Goal: Task Accomplishment & Management: Complete application form

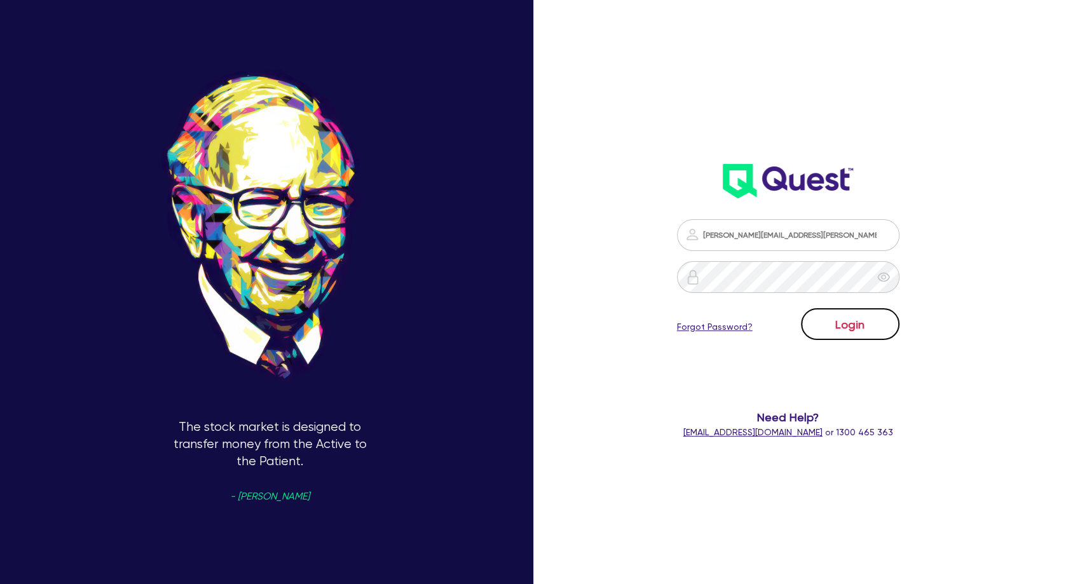
click at [853, 329] on button "Login" at bounding box center [850, 324] width 99 height 32
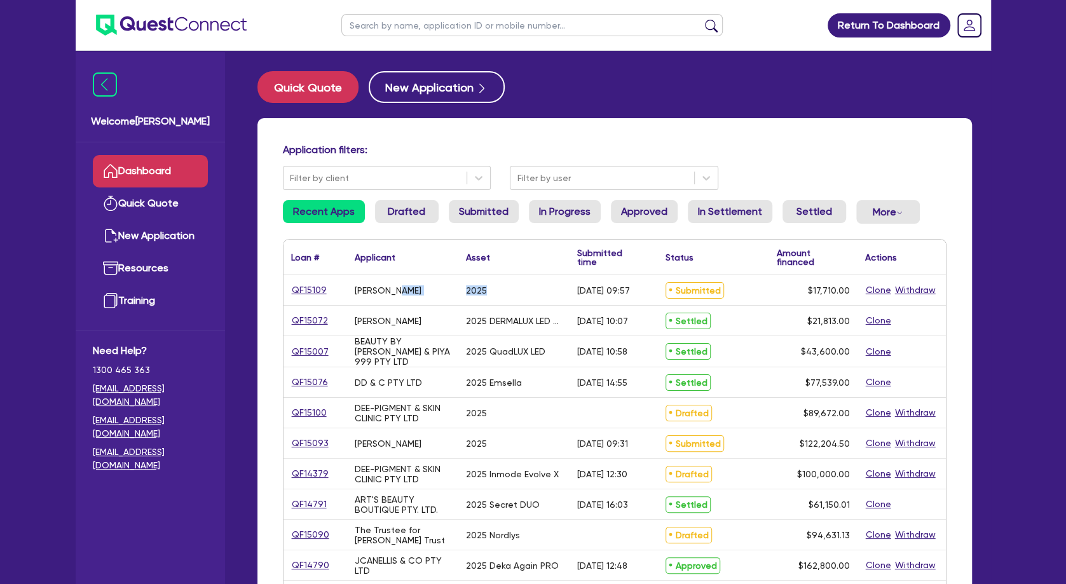
drag, startPoint x: 401, startPoint y: 291, endPoint x: 510, endPoint y: 291, distance: 108.7
click at [510, 291] on div "QF15109 [PERSON_NAME] 2025 [DATE] 09:57 Submitted $17,710.00 Clone Withdraw" at bounding box center [615, 290] width 662 height 31
drag, startPoint x: 510, startPoint y: 291, endPoint x: 563, endPoint y: 291, distance: 53.4
click at [512, 291] on div "2025" at bounding box center [513, 290] width 111 height 30
drag, startPoint x: 589, startPoint y: 289, endPoint x: 624, endPoint y: 396, distance: 113.0
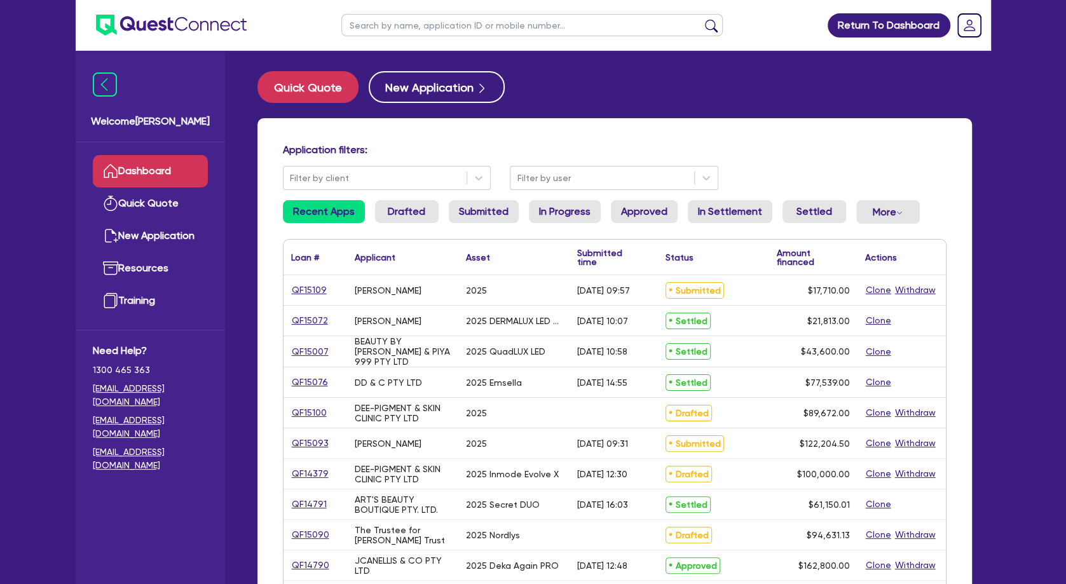
click at [624, 396] on div "QF15109 [PERSON_NAME] 2025 [DATE] 09:57 Submitted $17,710.00 Clone Withdraw QF1…" at bounding box center [615, 580] width 662 height 611
click at [624, 396] on div "[DATE] 14:55" at bounding box center [614, 382] width 88 height 30
click at [483, 310] on div "2025 DERMALUX LED Compact LiTE" at bounding box center [513, 321] width 111 height 30
click at [422, 322] on div "[PERSON_NAME]" at bounding box center [388, 321] width 67 height 10
click at [533, 134] on div "Application filters: Filter by client Filter by user Recent Apps Drafted Submit…" at bounding box center [614, 533] width 715 height 830
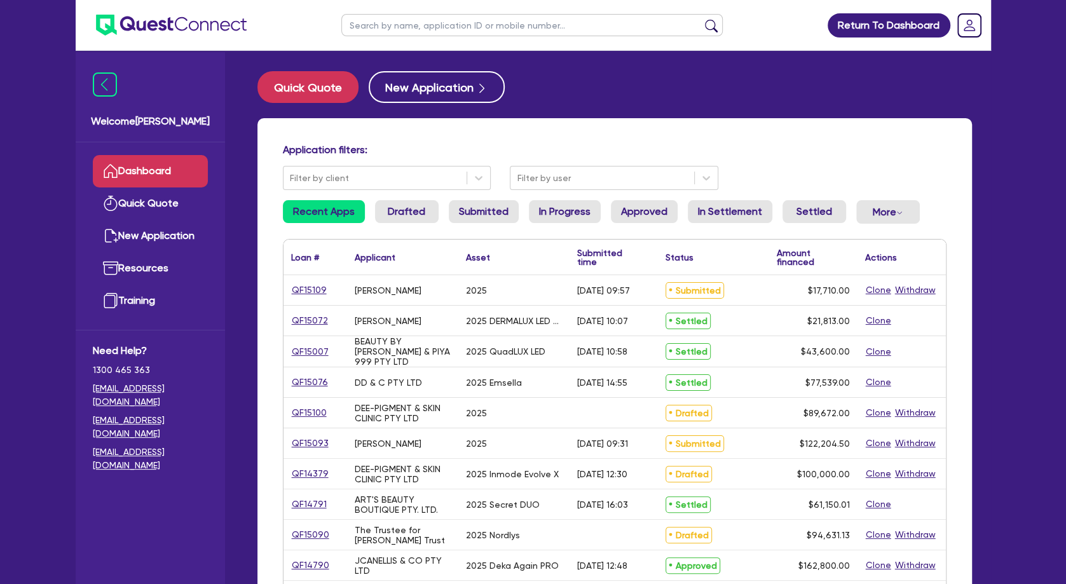
click at [450, 25] on input "text" at bounding box center [531, 25] width 381 height 22
type input "[PERSON_NAME]"
click at [701, 19] on button "submit" at bounding box center [711, 28] width 20 height 18
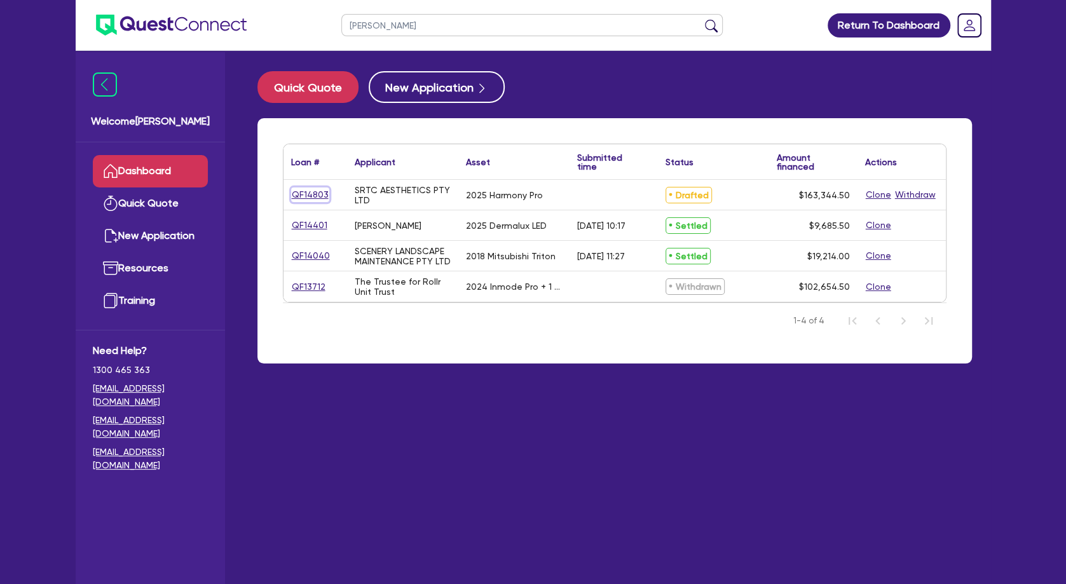
click at [310, 197] on link "QF14803" at bounding box center [310, 195] width 38 height 15
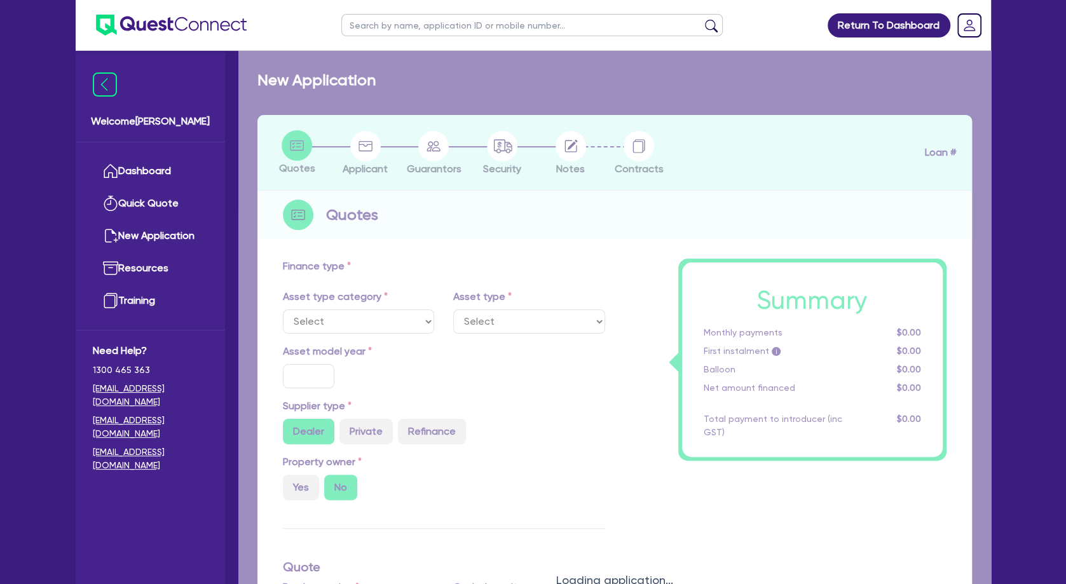
select select "TERTIARY_ASSETS"
type input "2025"
radio input "true"
type input "162,800"
type input "4"
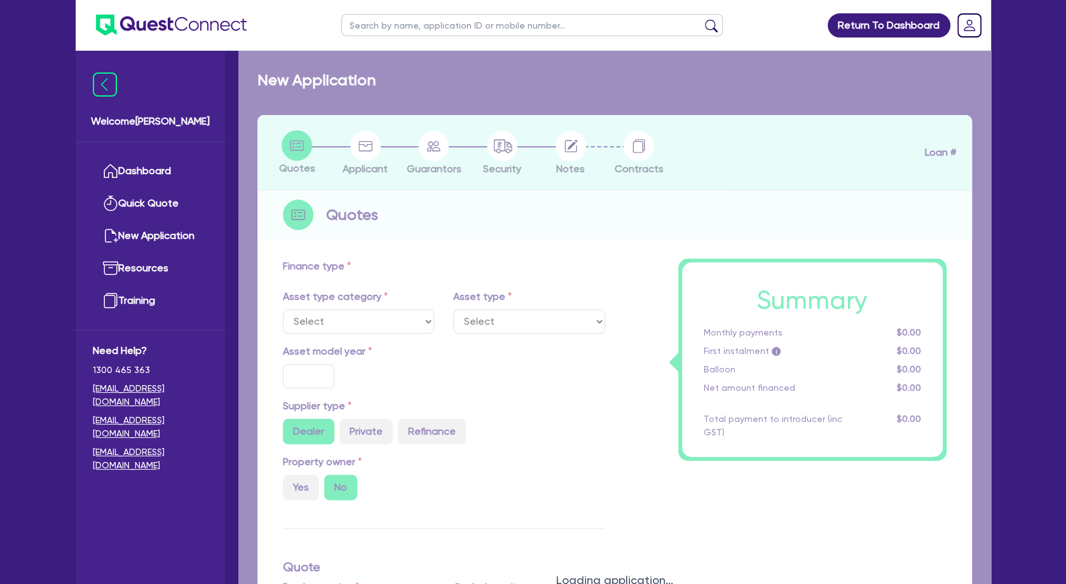
type input "6,533.78"
type input "9"
type input "495"
select select "BEAUTY_EQUIPMENT"
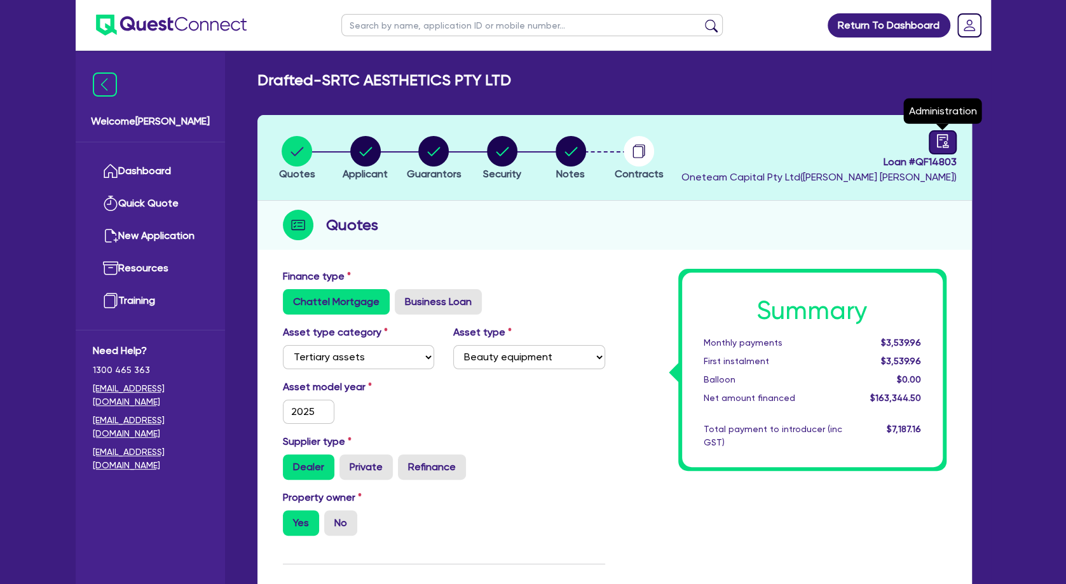
click at [942, 137] on icon "audit" at bounding box center [942, 140] width 11 height 13
select select "DRAFTED_NEW"
select select "Other"
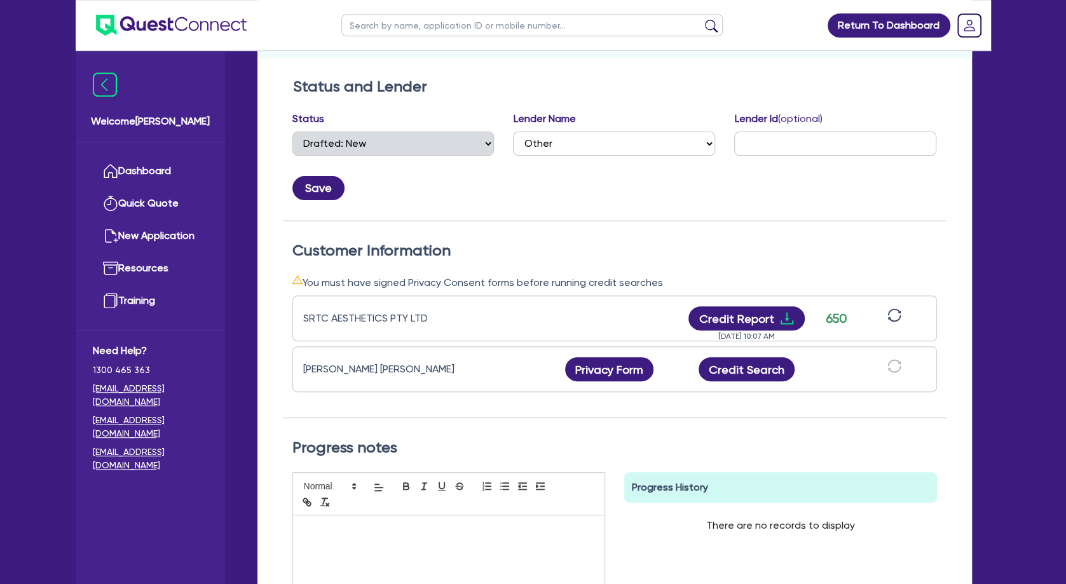
scroll to position [206, 0]
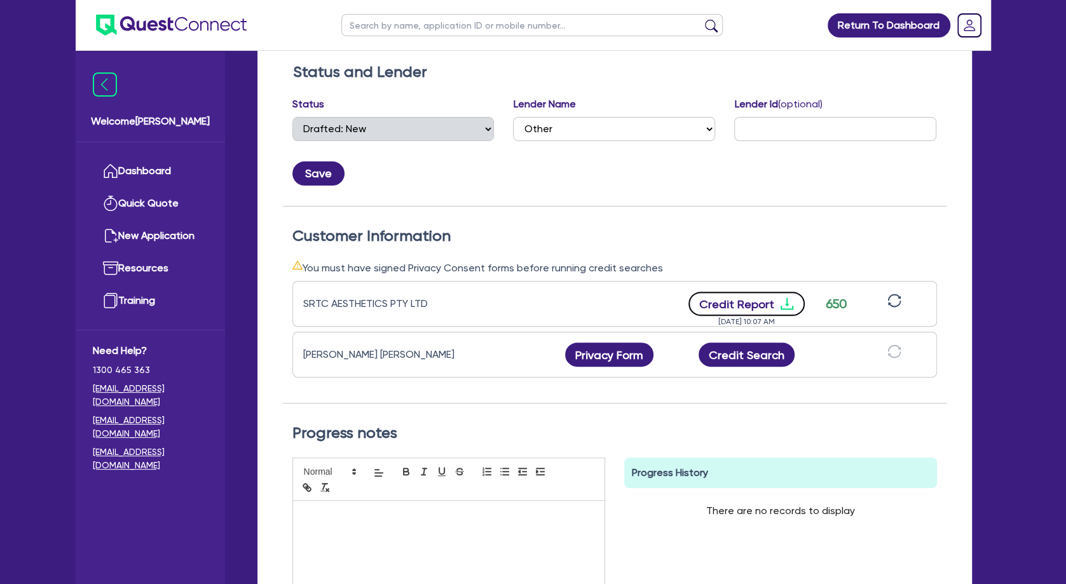
click at [784, 305] on icon "download" at bounding box center [786, 303] width 15 height 15
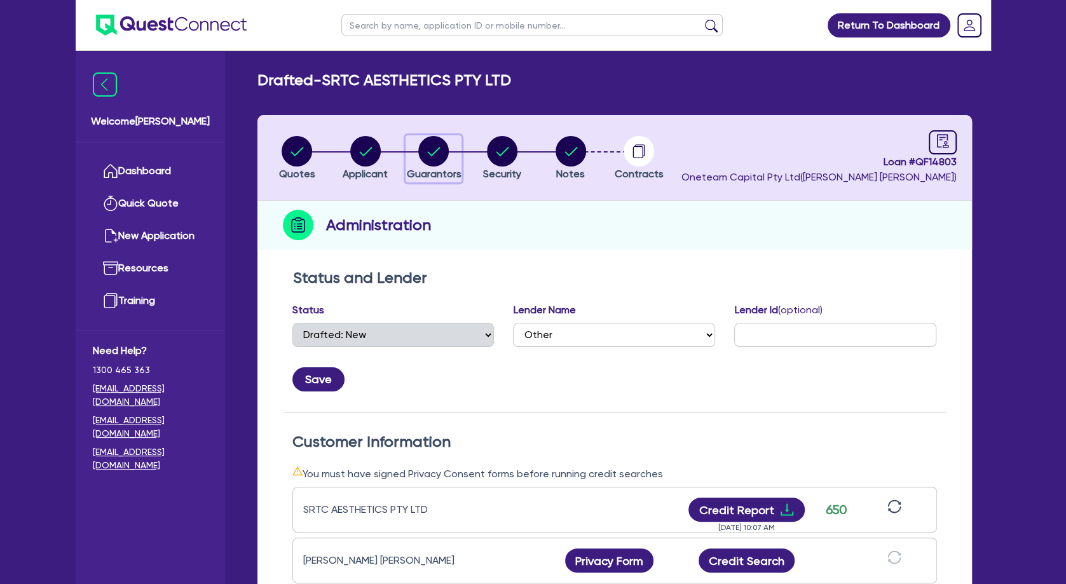
click at [444, 149] on circle "button" at bounding box center [433, 151] width 31 height 31
select select "MRS"
select select "TAS"
select select "MARRIED"
select select "PROPERTY"
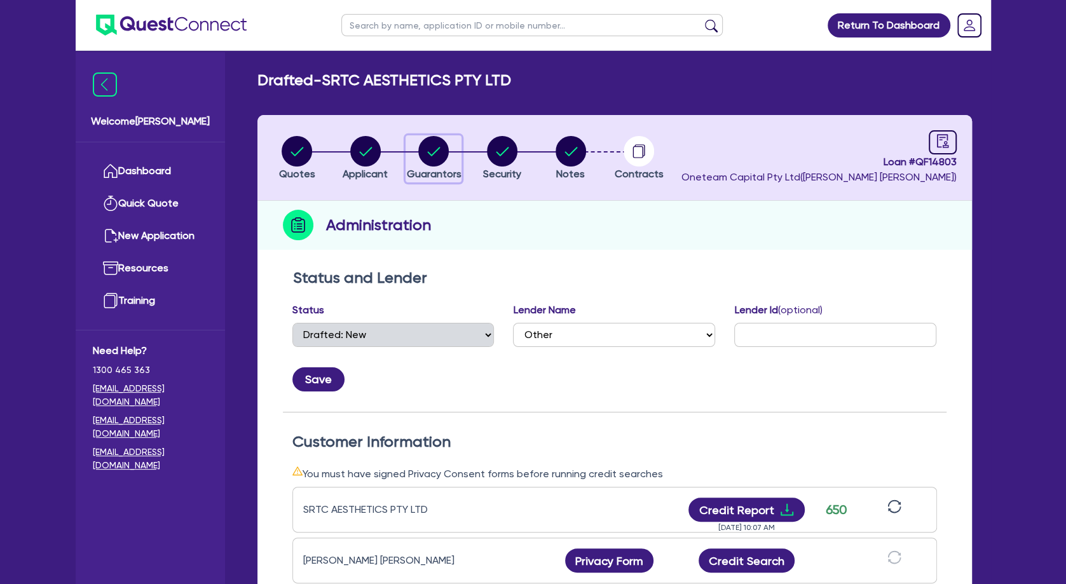
select select "CASH"
select select "VEHICLE"
select select "HOUSEHOLD_PERSONAL"
select select "OTHER"
select select "MORTGAGE"
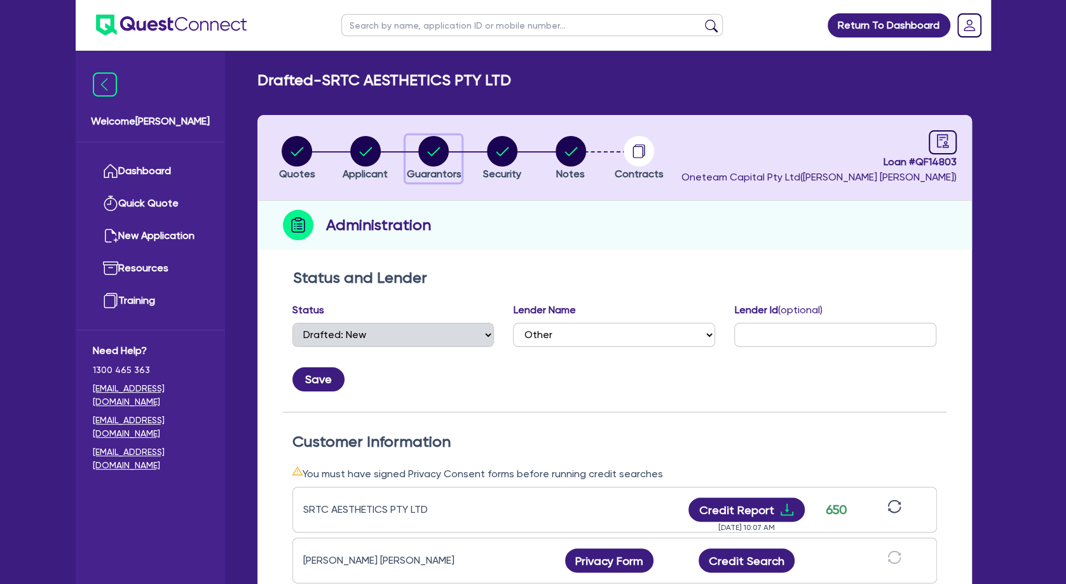
select select "VEHICLE_LOAN"
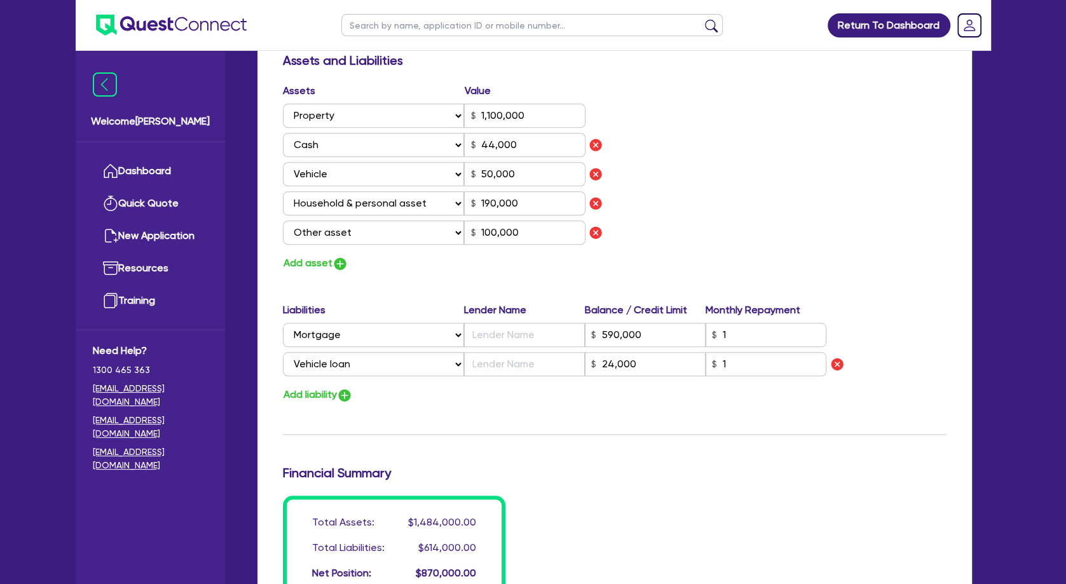
scroll to position [1045, 0]
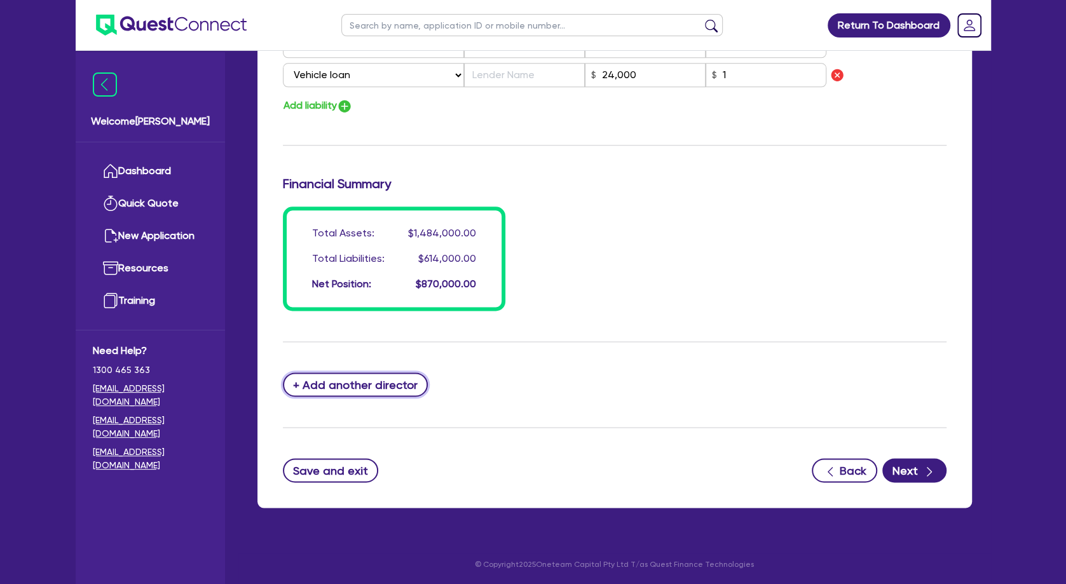
click at [373, 378] on button "+ Add another director" at bounding box center [356, 385] width 146 height 24
type input "2"
type input "0455855445"
type input "1100000"
type input "44000"
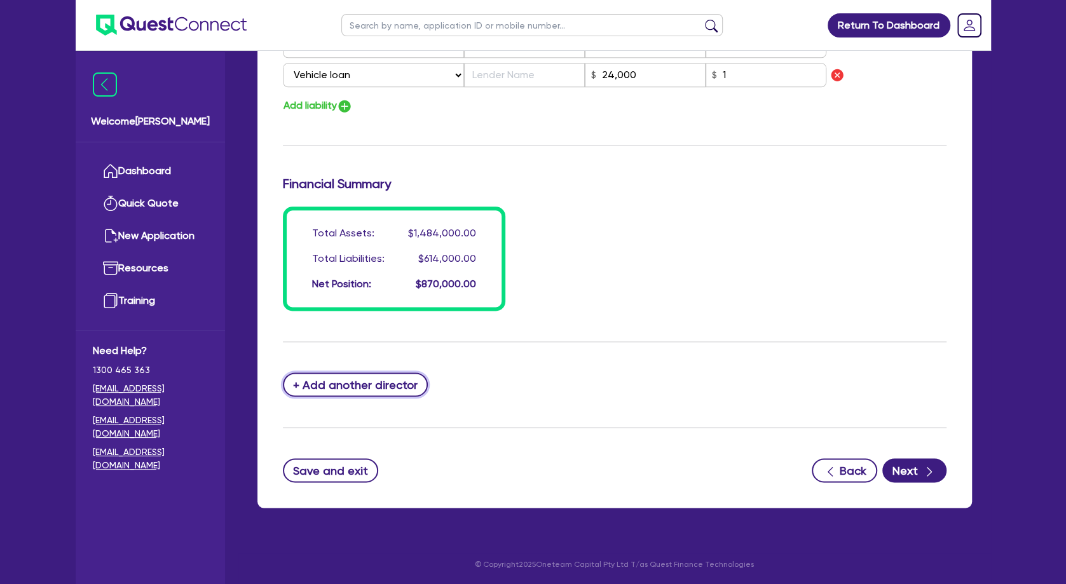
type input "50000"
type input "190000"
type input "100000"
type input "590000"
type input "24000"
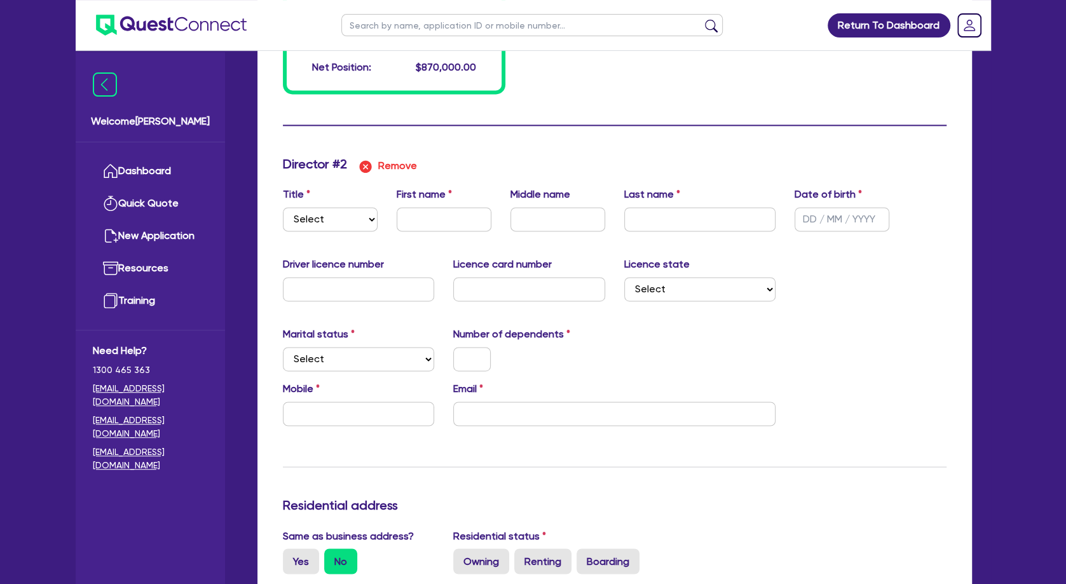
scroll to position [1319, 0]
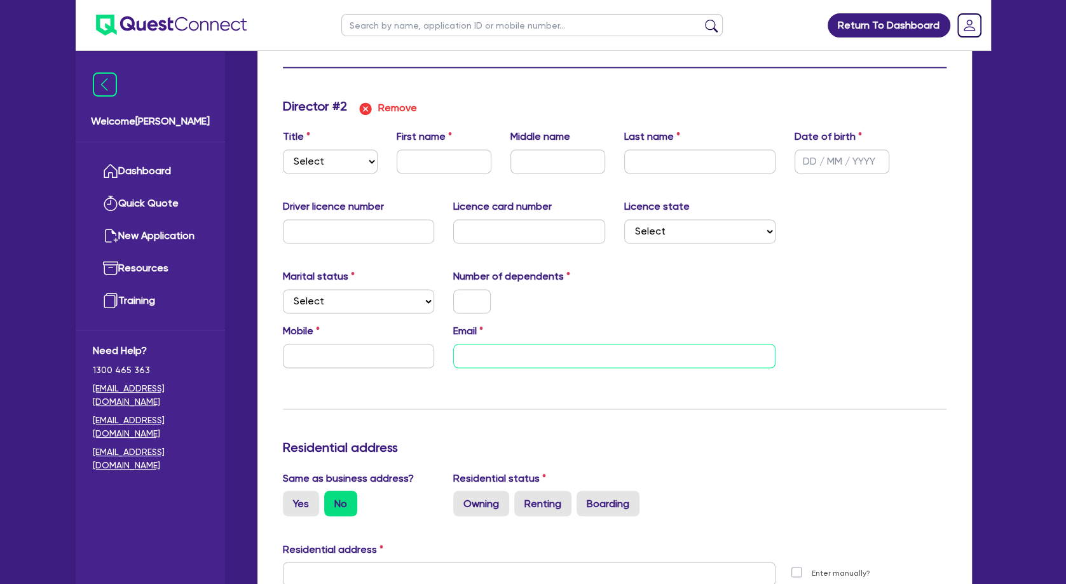
click at [492, 364] on input "email" at bounding box center [614, 356] width 322 height 24
paste input "[PERSON_NAME]"
type input "2"
type input "0455855445"
type input "1100000"
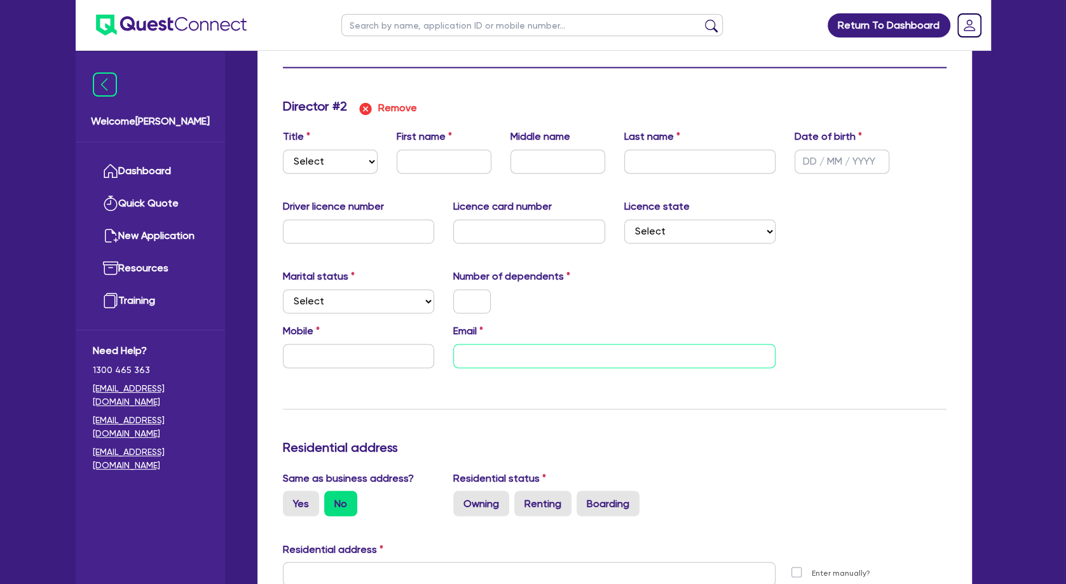
type input "44000"
type input "50000"
type input "190000"
type input "100000"
type input "590000"
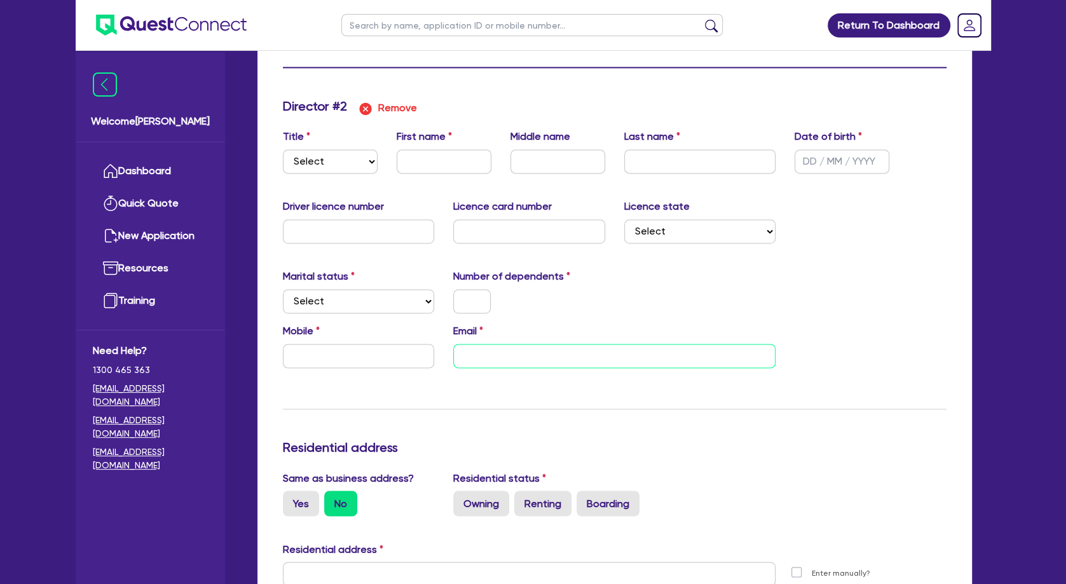
type input "24000"
type input "[PERSON_NAME]"
drag, startPoint x: 553, startPoint y: 355, endPoint x: 512, endPoint y: 355, distance: 40.7
click at [512, 355] on input "[PERSON_NAME]" at bounding box center [614, 356] width 322 height 24
type input "2"
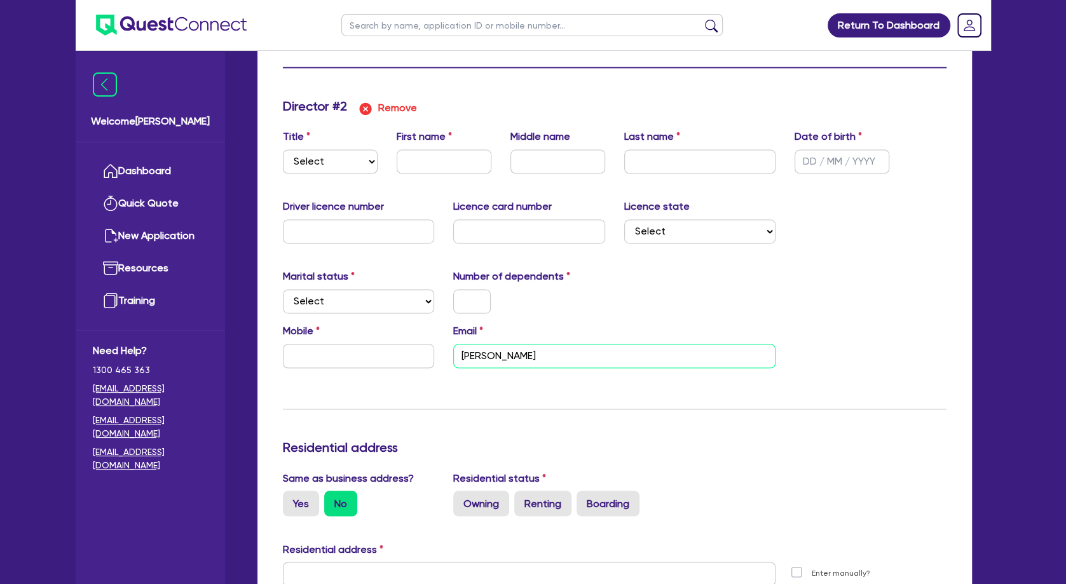
type input "0455855445"
type input "1100000"
type input "44000"
type input "50000"
type input "190000"
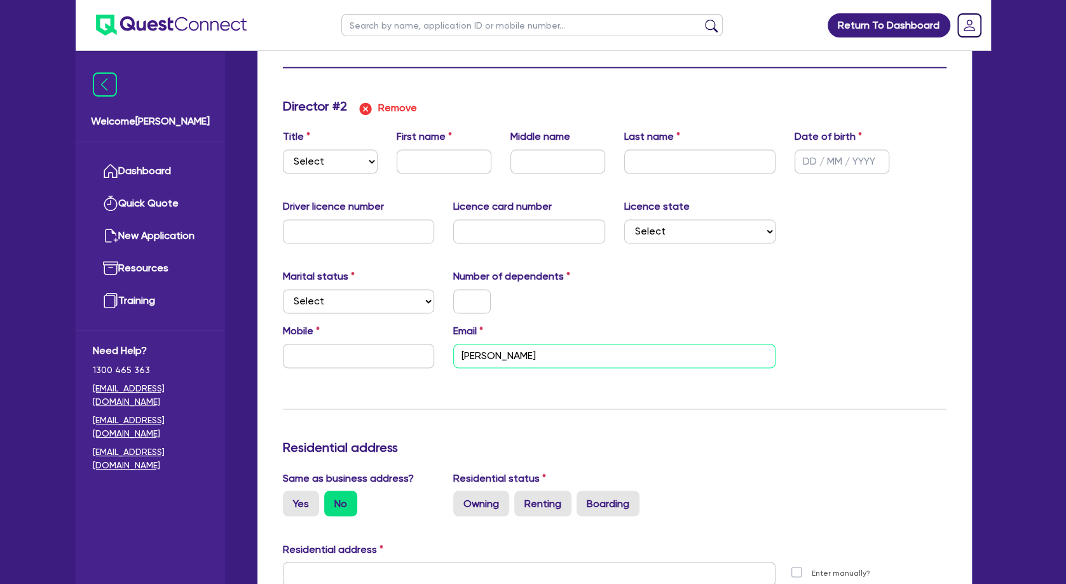
type input "100000"
type input "590000"
type input "24000"
type input "[PERSON_NAME]"
click at [453, 156] on input "text" at bounding box center [444, 161] width 95 height 24
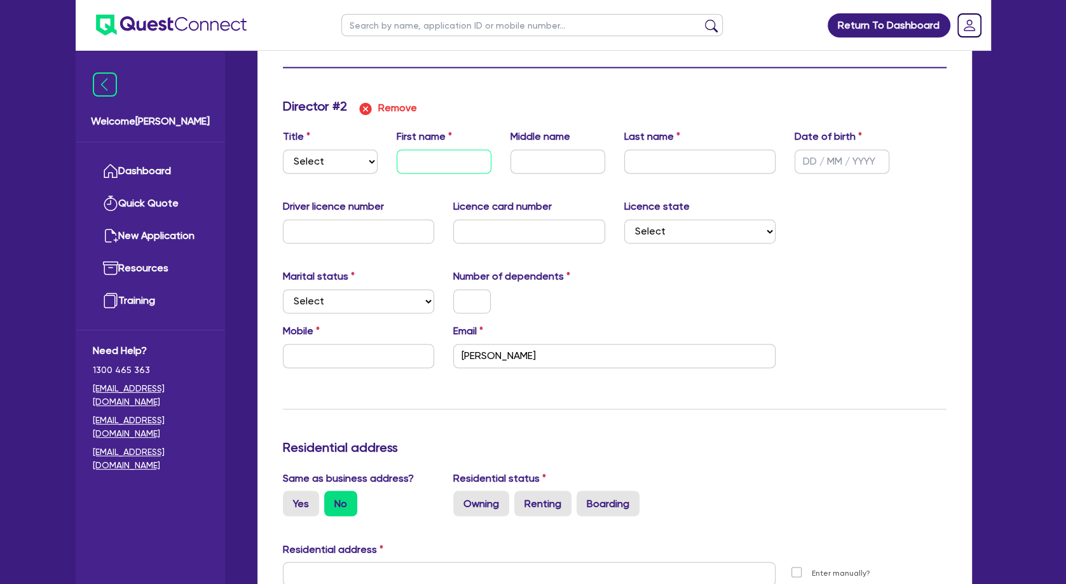
paste input "[PERSON_NAME]"
type input "2"
type input "0455855445"
type input "1100000"
type input "44000"
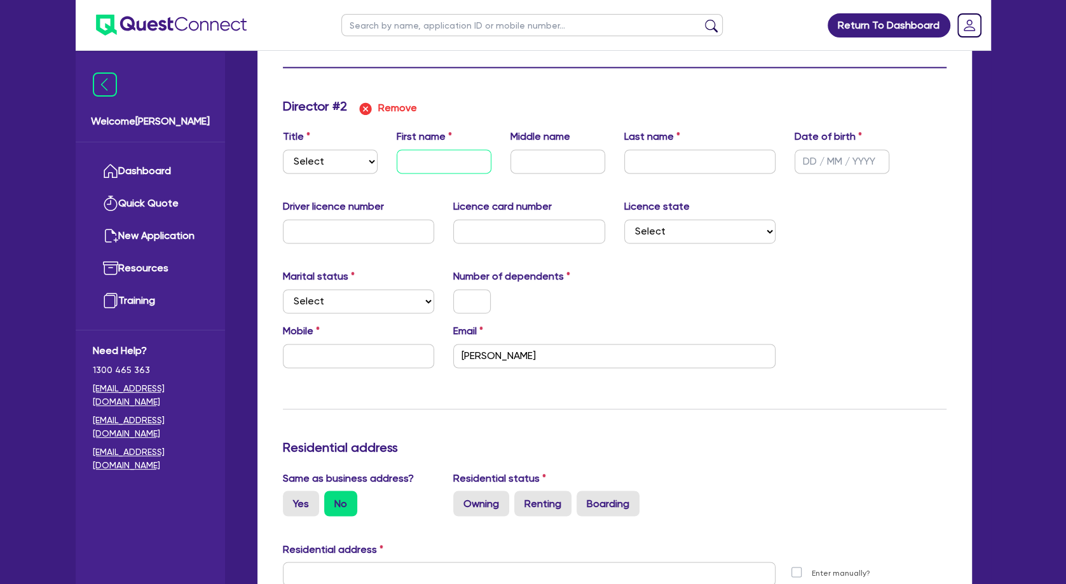
type input "50000"
type input "190000"
type input "100000"
type input "590000"
type input "24000"
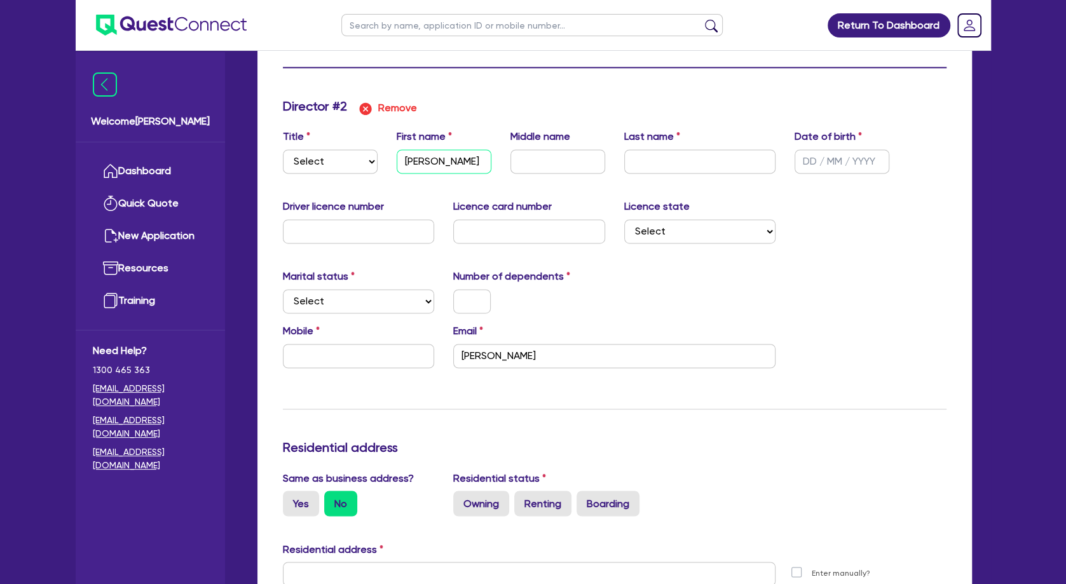
type input "[PERSON_NAME]"
drag, startPoint x: 548, startPoint y: 355, endPoint x: 514, endPoint y: 354, distance: 33.7
click at [514, 354] on input "[PERSON_NAME]" at bounding box center [614, 356] width 322 height 24
type input "2"
type input "0455855445"
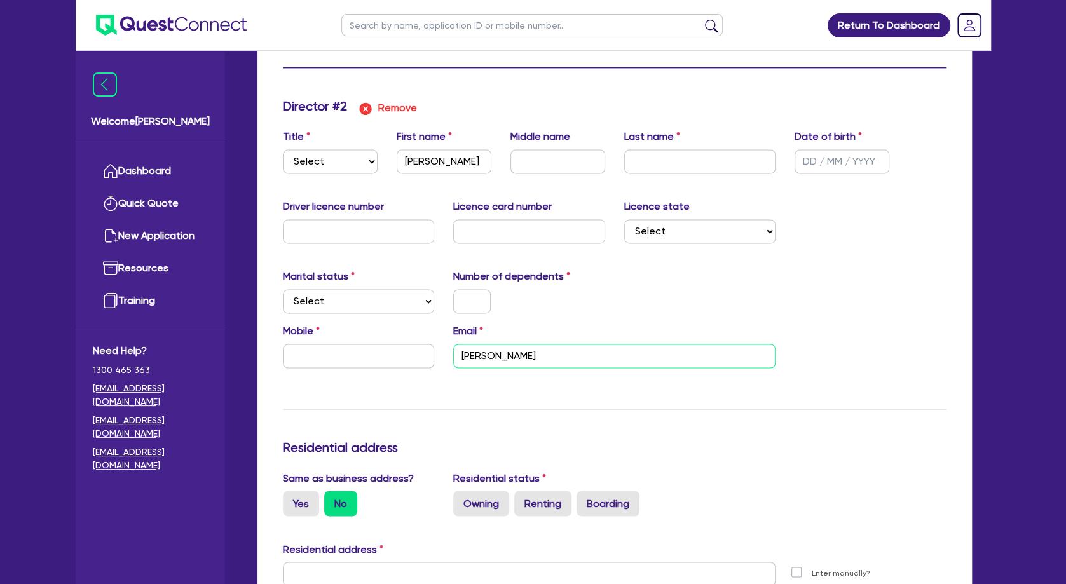
type input "1100000"
type input "44000"
type input "50000"
type input "190000"
type input "100000"
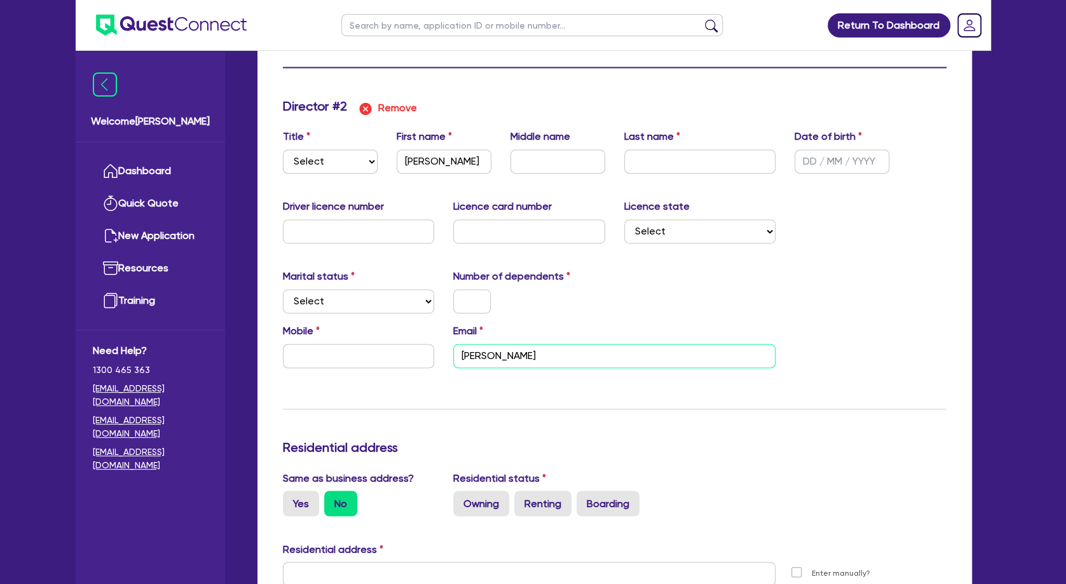
type input "590000"
type input "24000"
type input "[PERSON_NAME],"
click at [532, 167] on input "text" at bounding box center [558, 161] width 95 height 24
paste input "[PERSON_NAME]"
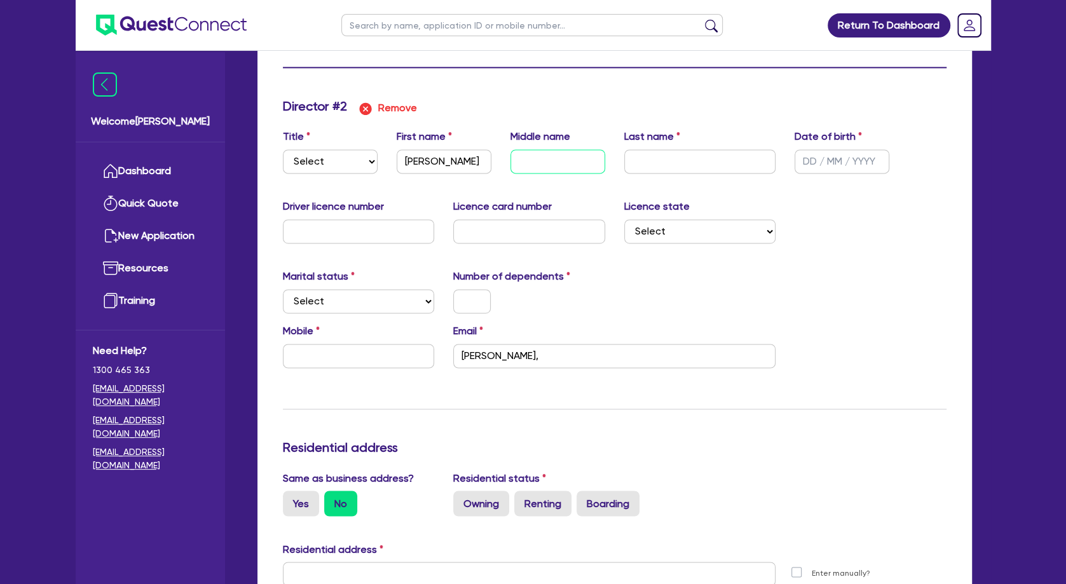
type input "2"
type input "0455855445"
type input "1100000"
type input "44000"
type input "50000"
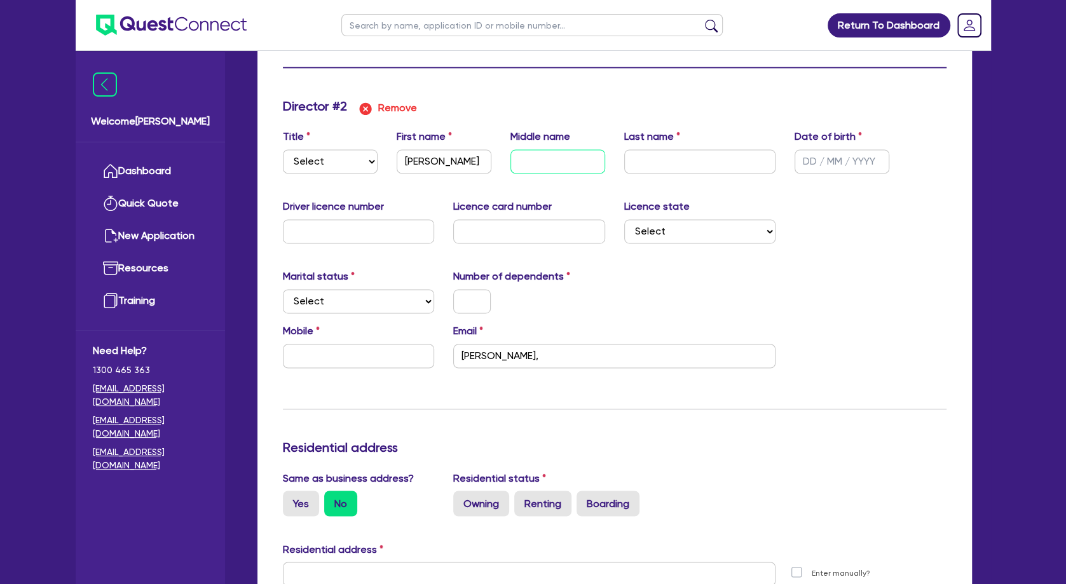
type input "190000"
type input "100000"
type input "590000"
type input "24000"
type input "[PERSON_NAME]"
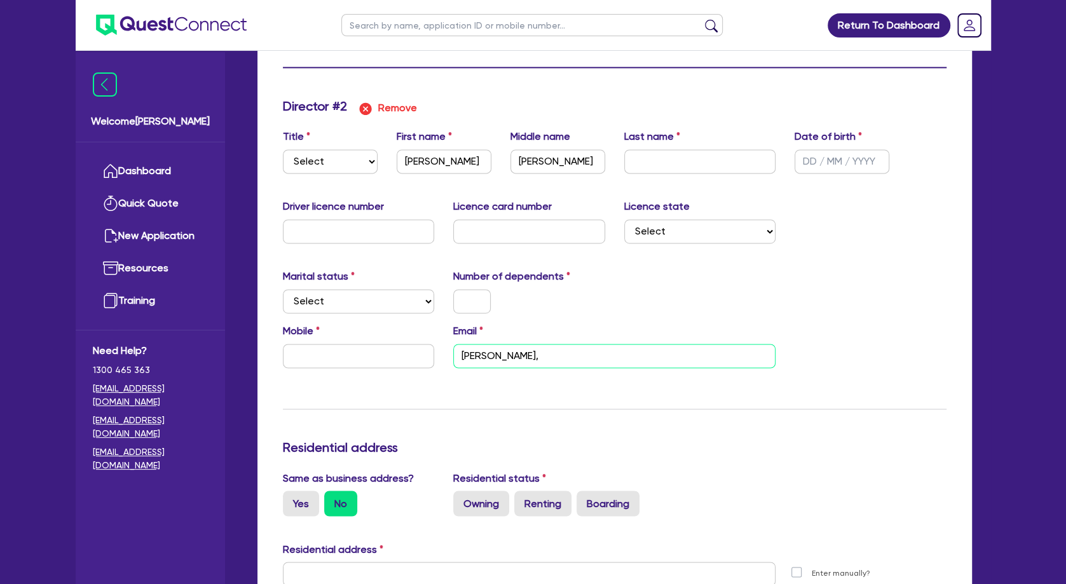
drag, startPoint x: 508, startPoint y: 358, endPoint x: 447, endPoint y: 354, distance: 61.2
click at [453, 354] on input "[PERSON_NAME]," at bounding box center [614, 356] width 322 height 24
type input "2"
type input "0455855445"
type input "1100000"
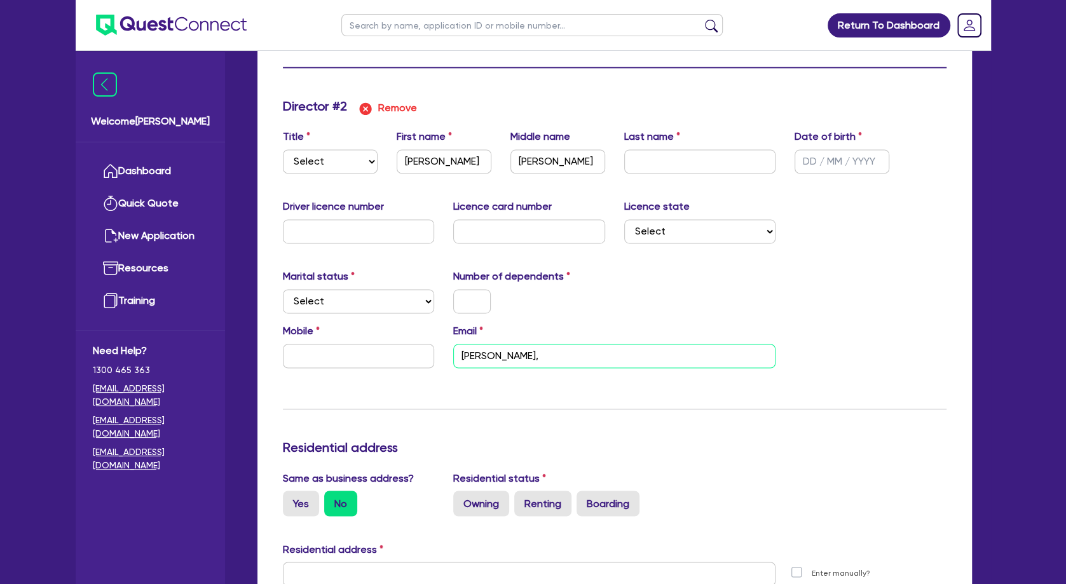
type input "44000"
type input "50000"
type input "190000"
type input "100000"
type input "590000"
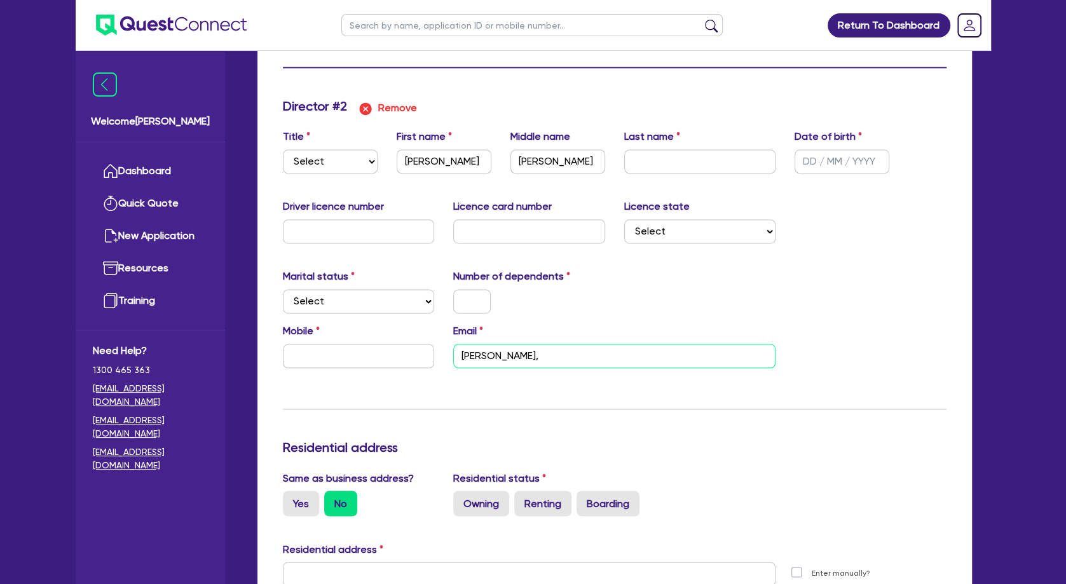
type input "24000"
click at [715, 156] on input "text" at bounding box center [700, 161] width 152 height 24
paste input "[PERSON_NAME],"
type input "2"
type input "0455855445"
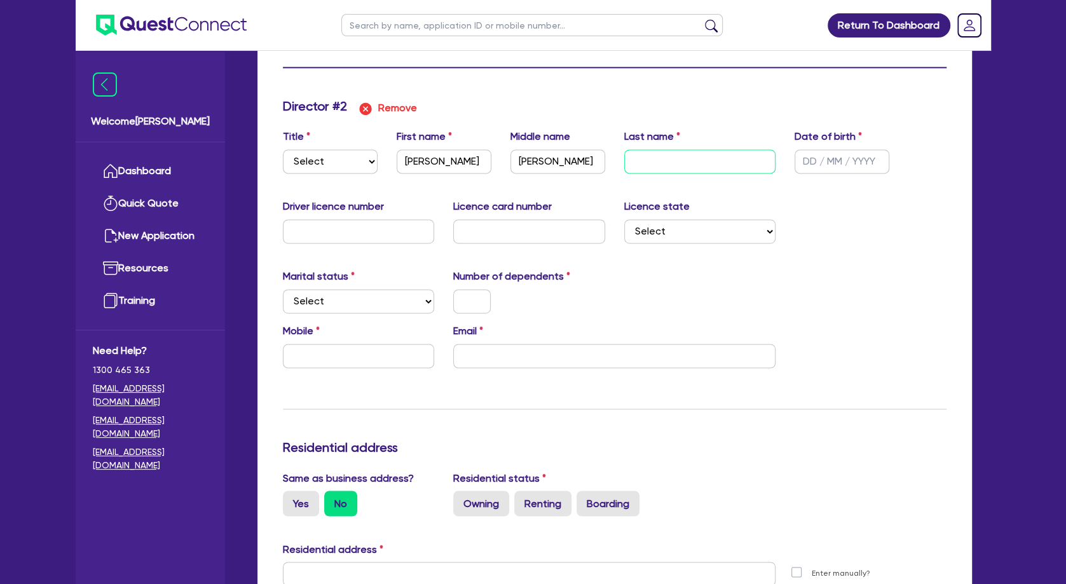
type input "1100000"
type input "44000"
type input "50000"
type input "190000"
type input "100000"
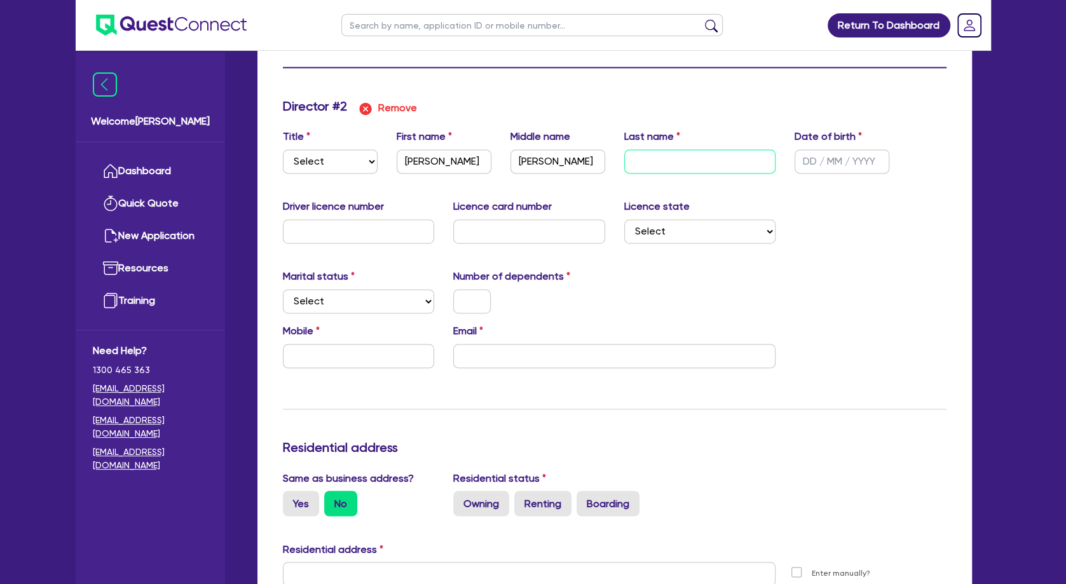
type input "590000"
type input "24000"
type input "[PERSON_NAME],"
type input "2"
type input "0455855445"
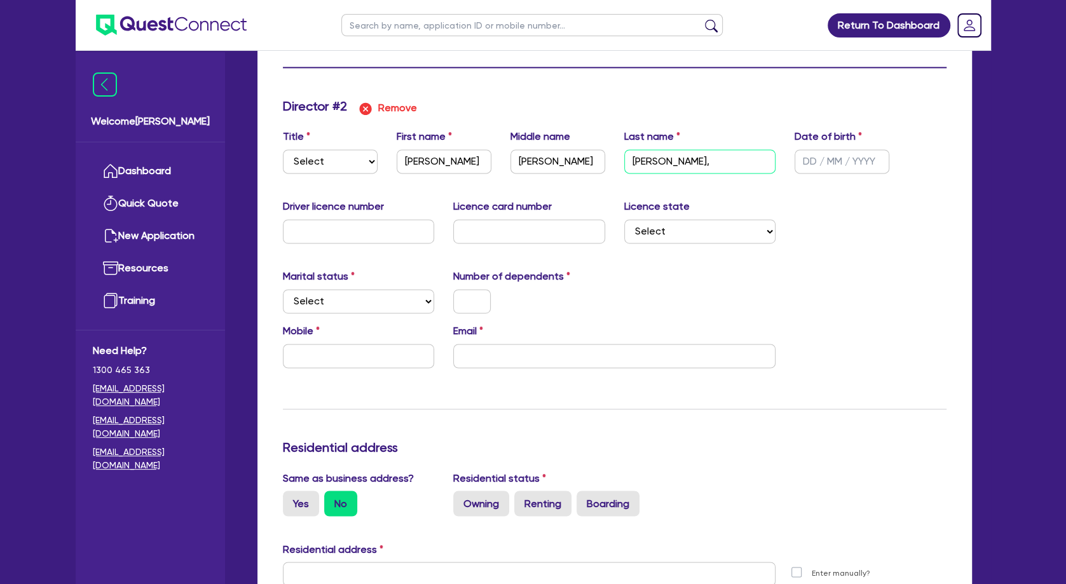
type input "1100000"
type input "44000"
type input "50000"
type input "190000"
type input "100000"
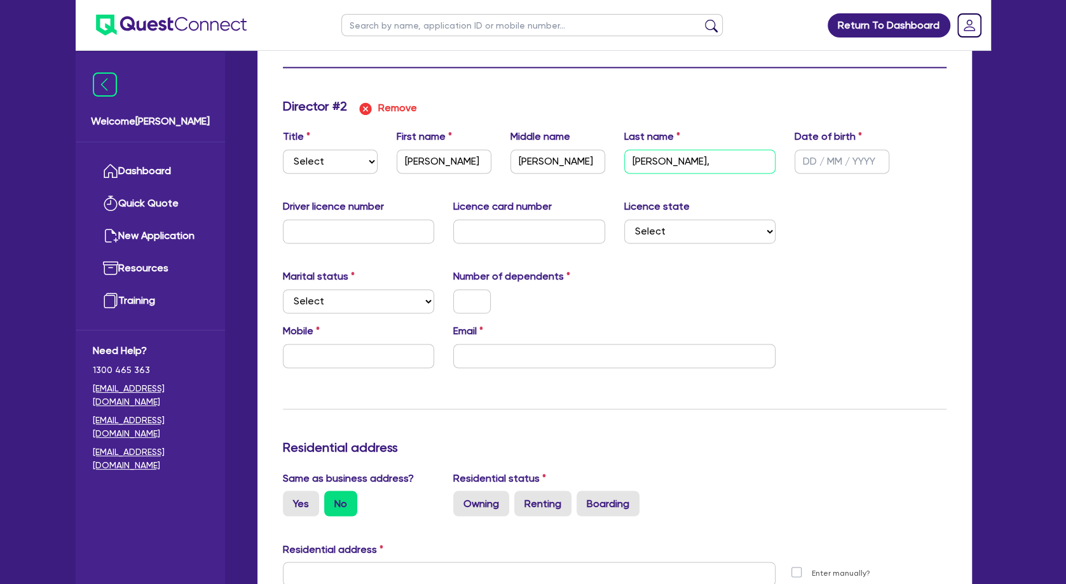
type input "590000"
type input "24000"
type input "[PERSON_NAME]"
click at [789, 274] on div "Marital status Select [DEMOGRAPHIC_DATA] Married De Facto / Partner Number of d…" at bounding box center [614, 296] width 683 height 55
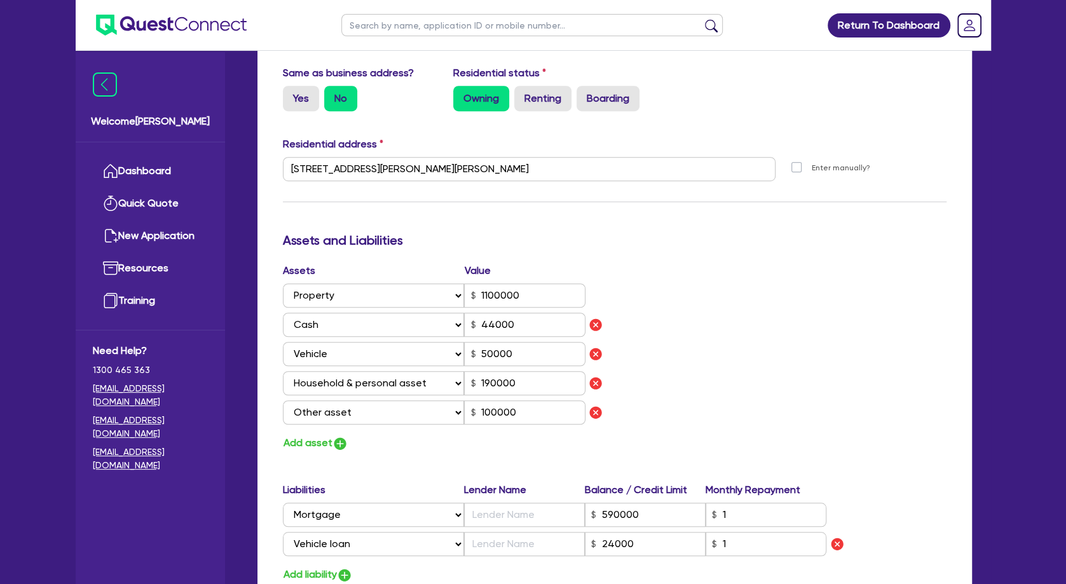
scroll to position [564, 0]
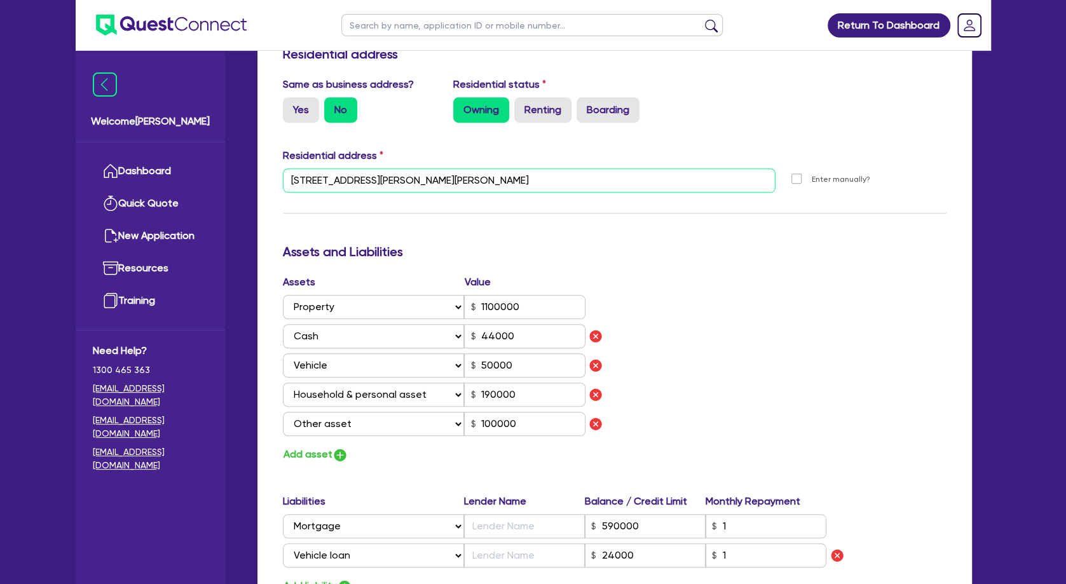
click at [389, 173] on input "[STREET_ADDRESS][PERSON_NAME][PERSON_NAME]" at bounding box center [529, 180] width 493 height 24
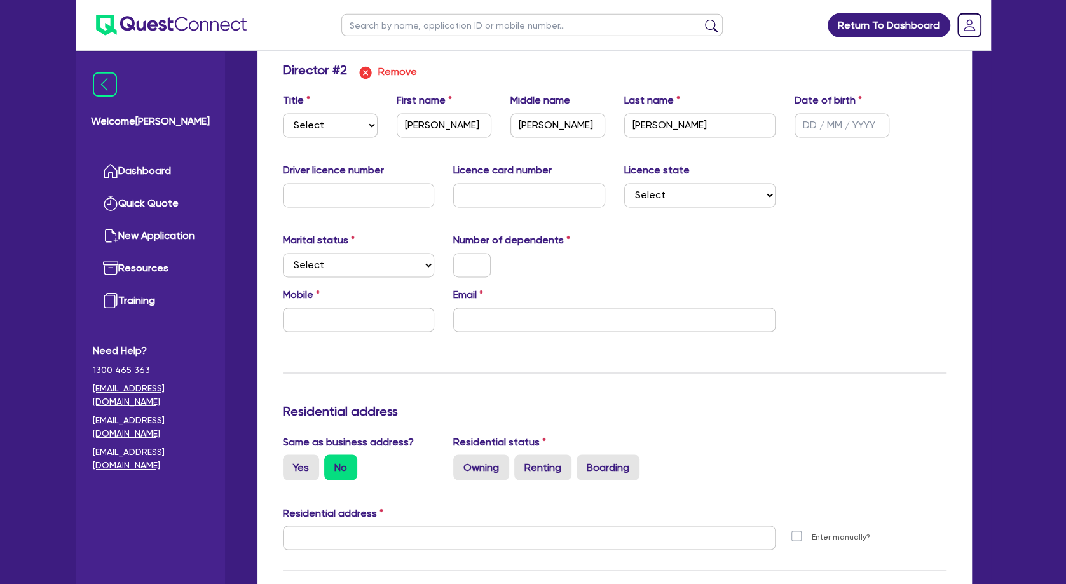
scroll to position [1388, 0]
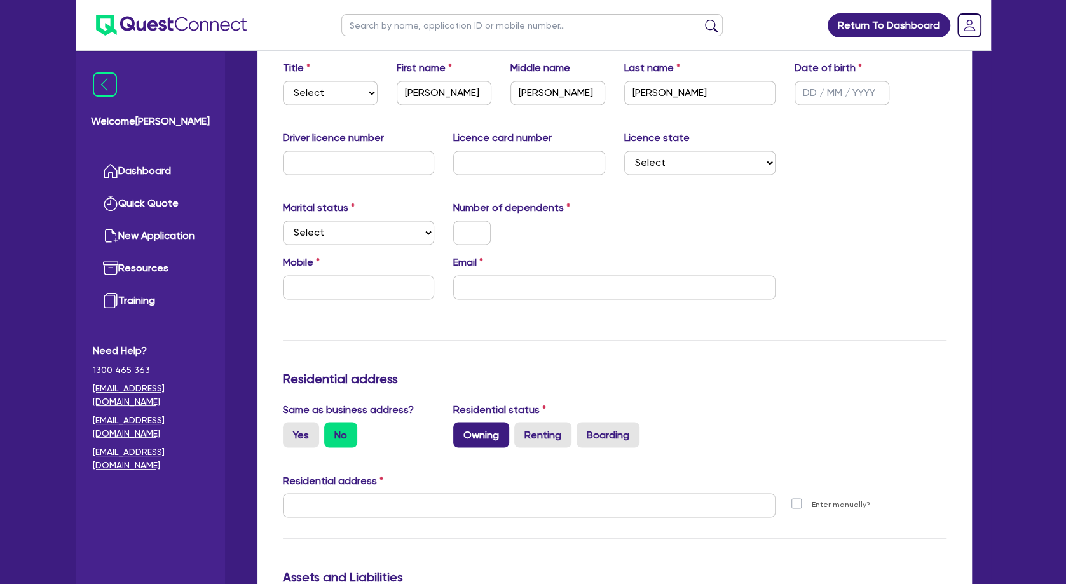
click at [497, 432] on label "Owning" at bounding box center [481, 434] width 56 height 25
click at [462, 430] on input "Owning" at bounding box center [457, 426] width 8 height 8
radio input "true"
type input "2"
type input "0455855445"
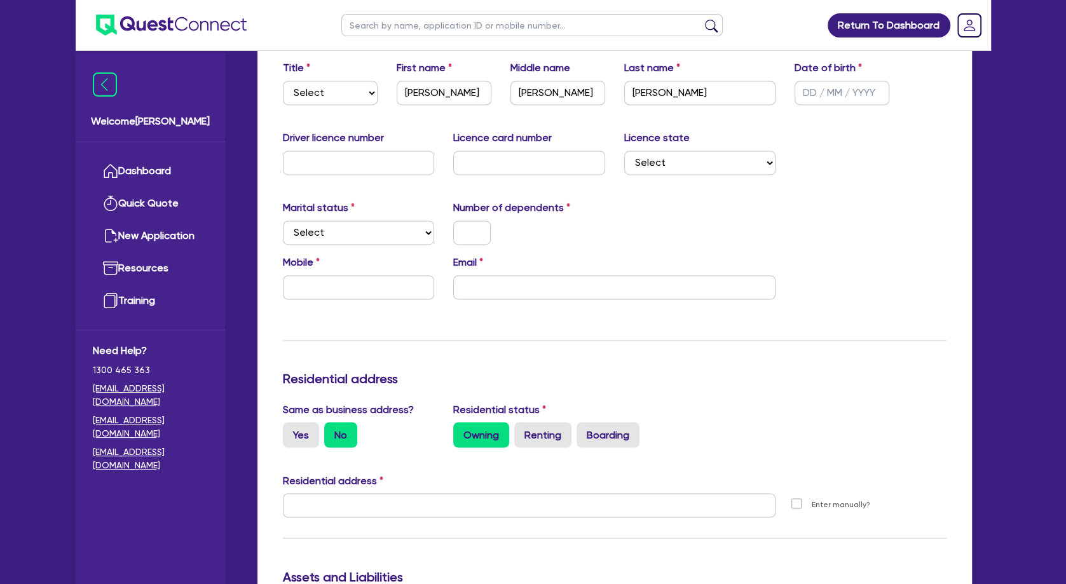
type input "1100000"
type input "44000"
type input "50000"
type input "190000"
type input "100000"
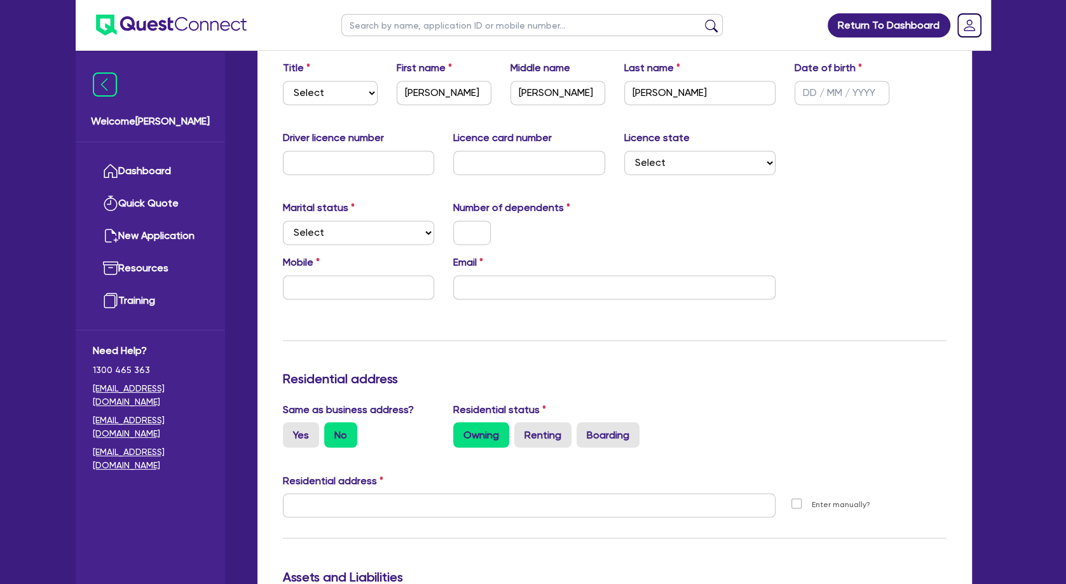
type input "590000"
type input "24000"
click at [283, 221] on select "Select Single Married De Facto / Partner" at bounding box center [359, 233] width 152 height 24
select select "MARRIED"
click option "Married" at bounding box center [0, 0] width 0 height 0
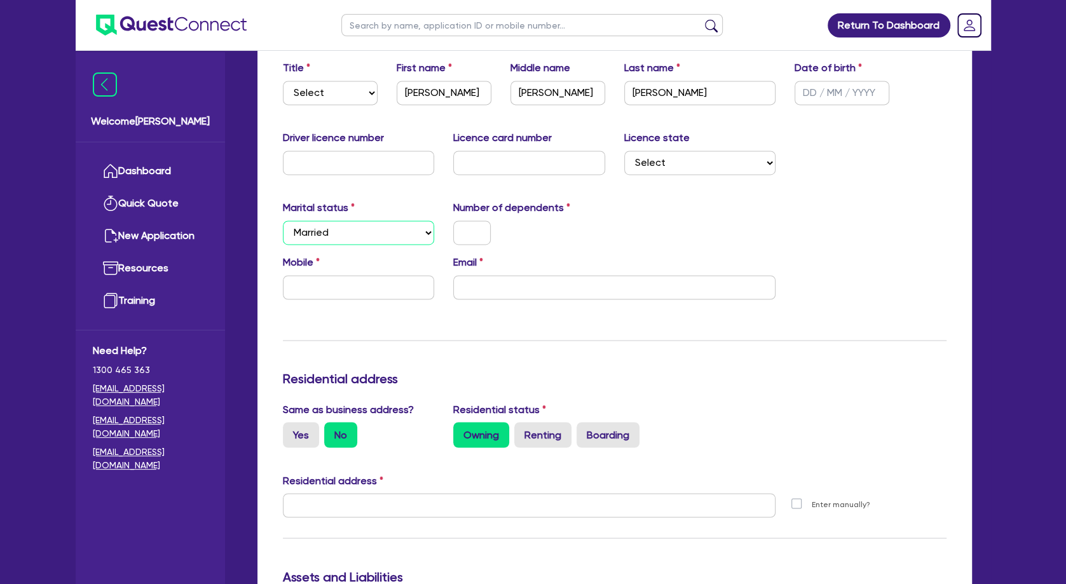
type input "2"
type input "0455855445"
type input "1100000"
type input "44000"
type input "50000"
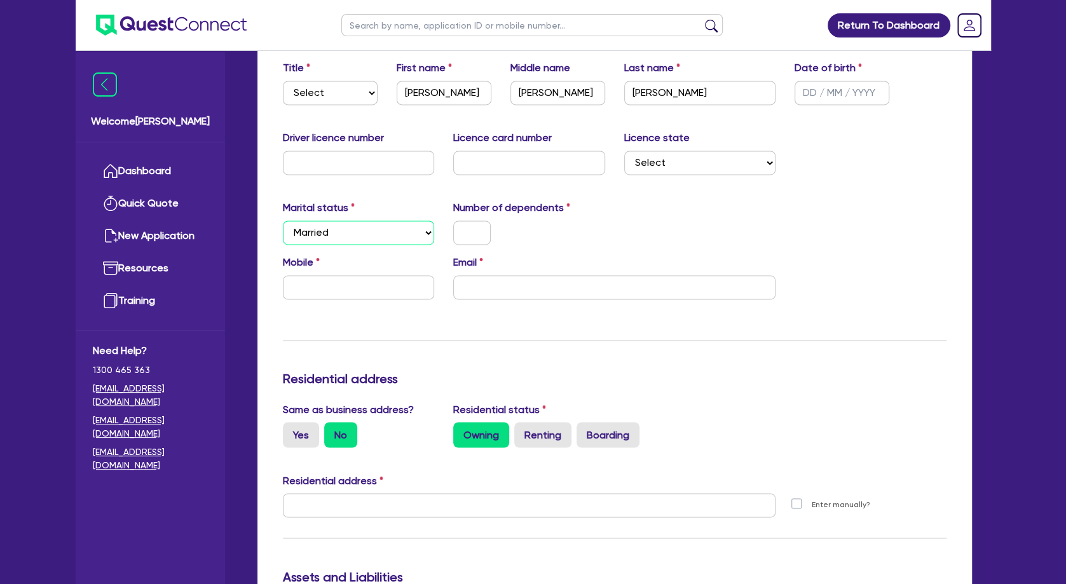
type input "190000"
type input "100000"
type input "590000"
type input "24000"
click at [464, 237] on input "text" at bounding box center [472, 233] width 38 height 24
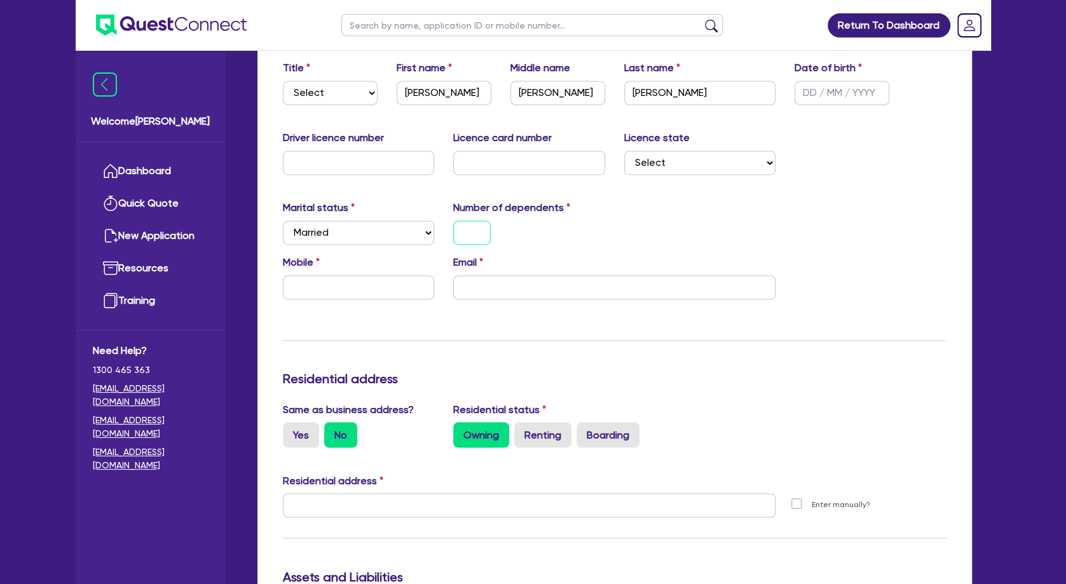
type input "2"
type input "0455855445"
type input "1100000"
type input "44000"
type input "50000"
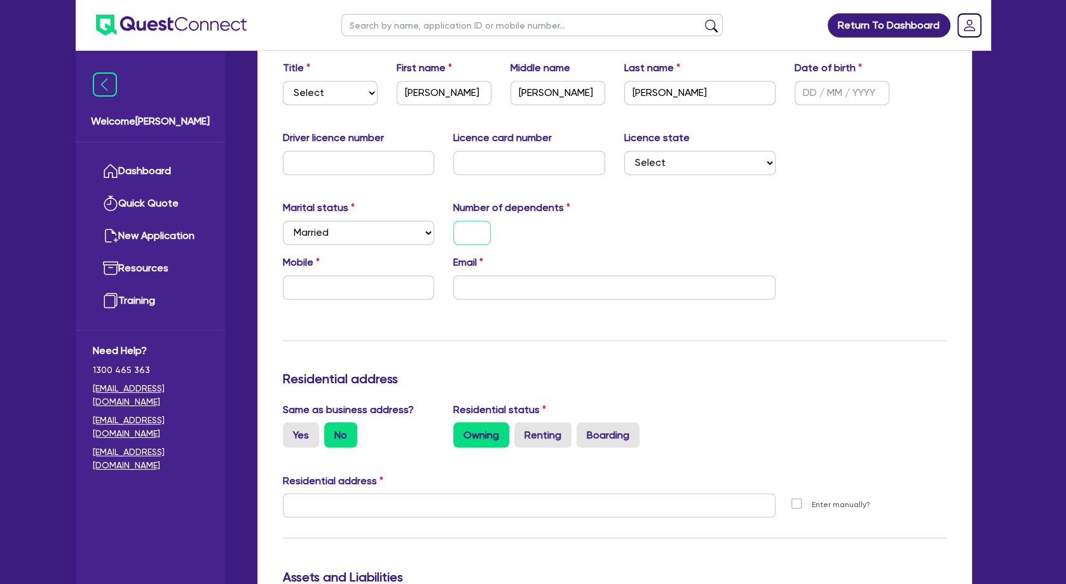
type input "190000"
type input "100000"
type input "590000"
type input "24000"
type input "2"
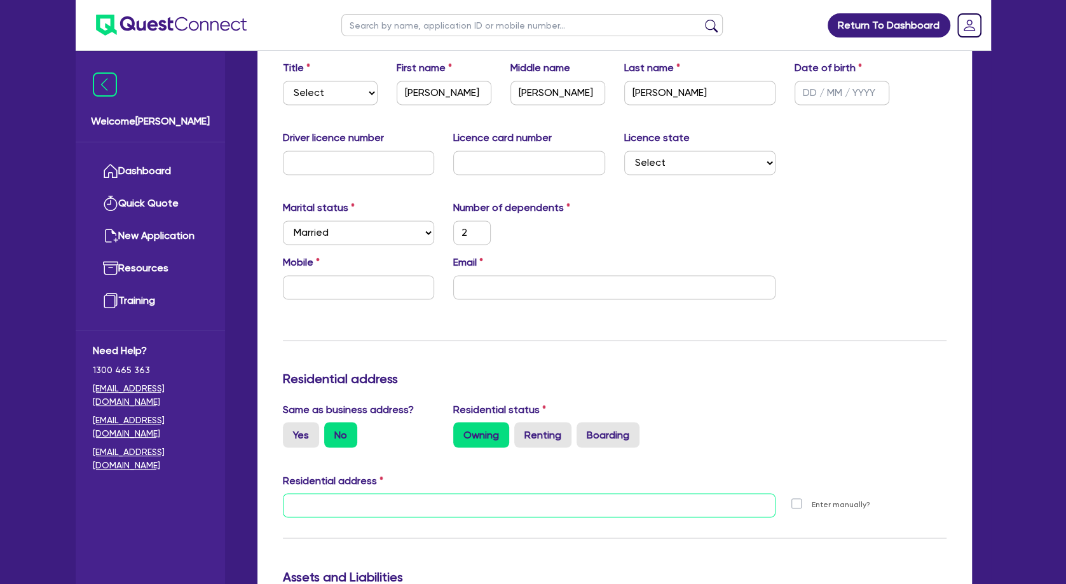
click at [405, 507] on input "text" at bounding box center [529, 505] width 493 height 24
paste input "[STREET_ADDRESS][PERSON_NAME][PERSON_NAME]"
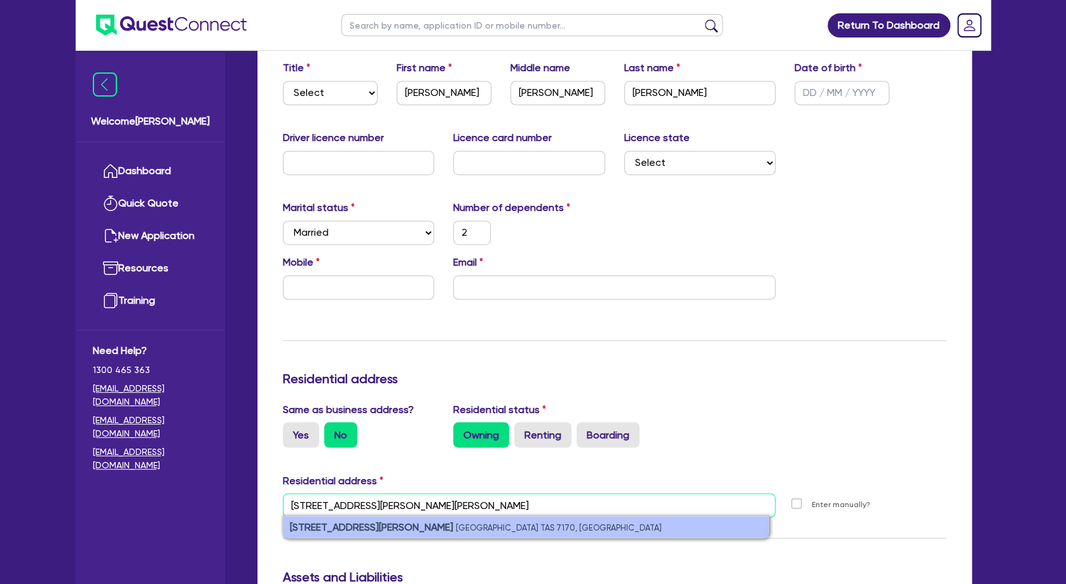
type input "[STREET_ADDRESS][PERSON_NAME][PERSON_NAME]"
click at [456, 530] on small "[GEOGRAPHIC_DATA] TAS 7170, [GEOGRAPHIC_DATA]" at bounding box center [559, 528] width 206 height 10
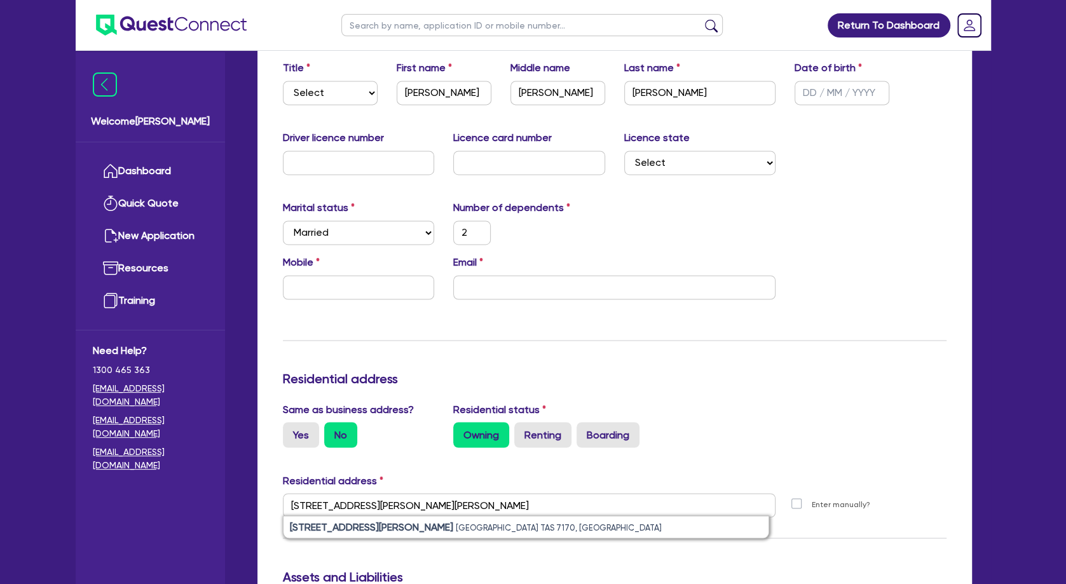
type input "2"
type input "0455 855 445"
type input "1,100,000"
type input "44,000"
type input "50,000"
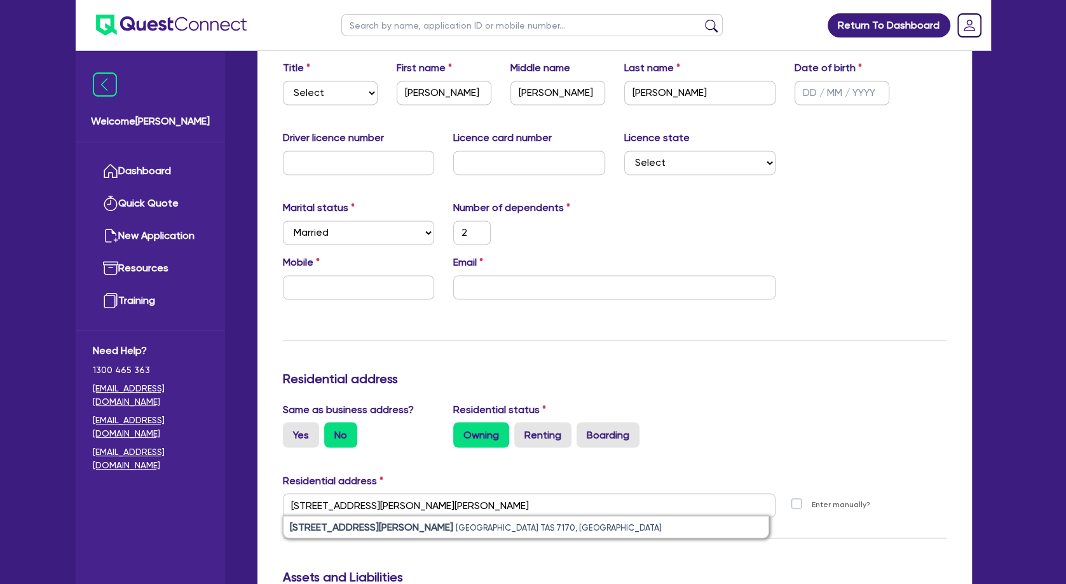
type input "190,000"
type input "100,000"
type input "590,000"
type input "24,000"
type input "2"
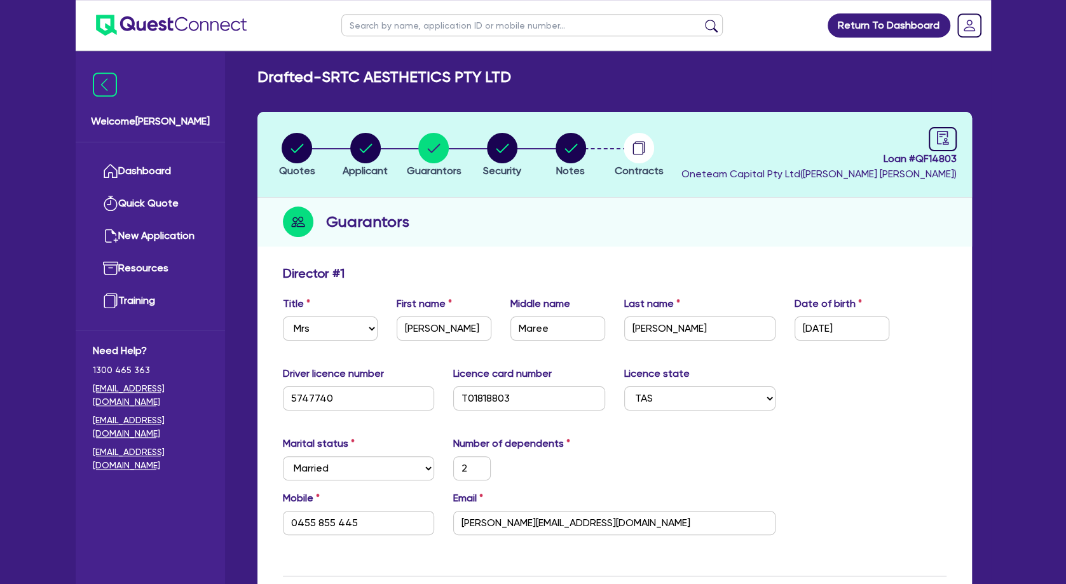
scroll to position [0, 0]
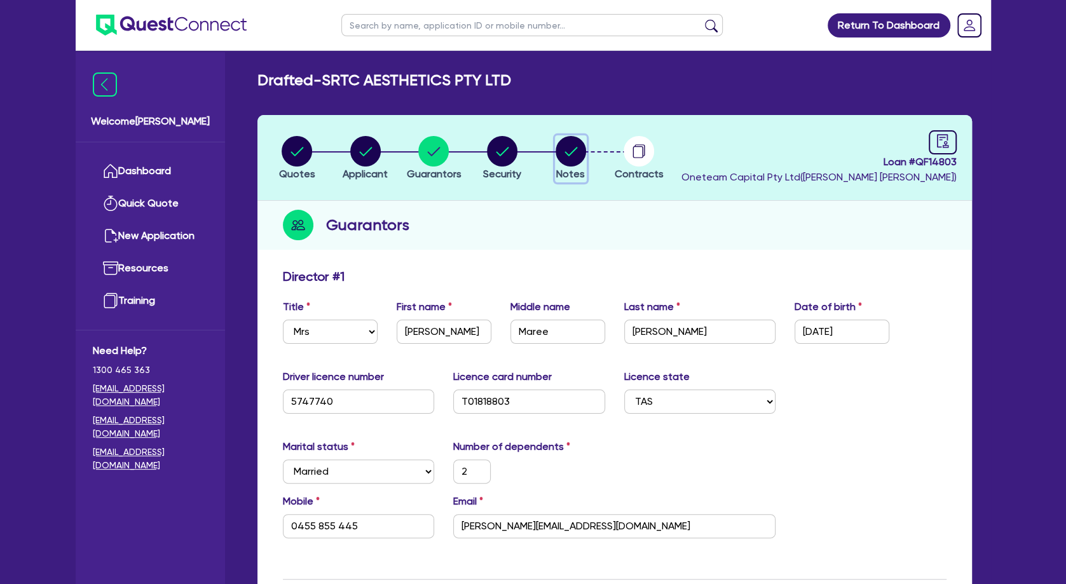
click at [580, 158] on circle "button" at bounding box center [571, 151] width 31 height 31
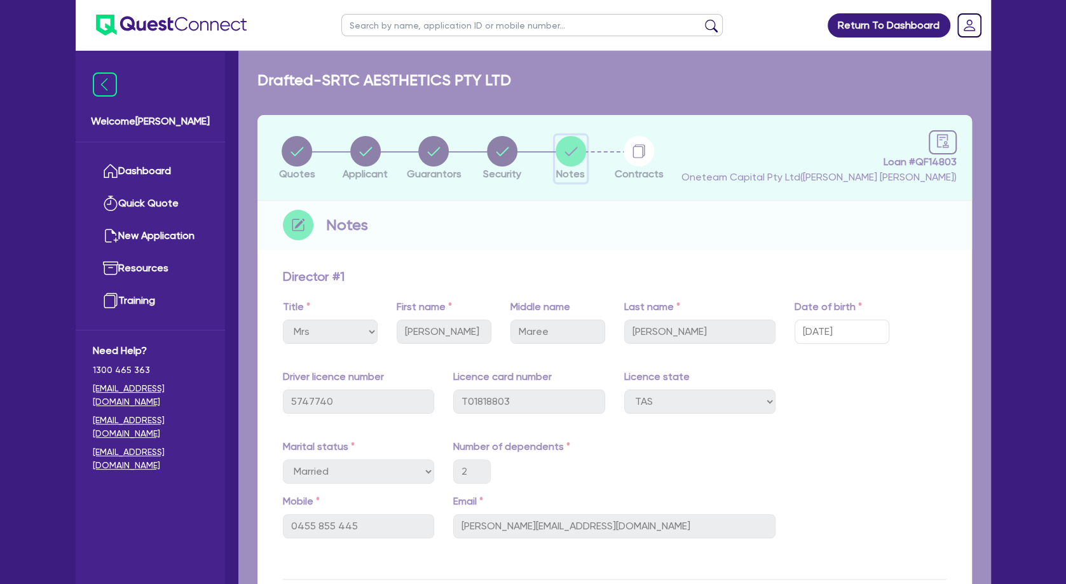
select select "Other"
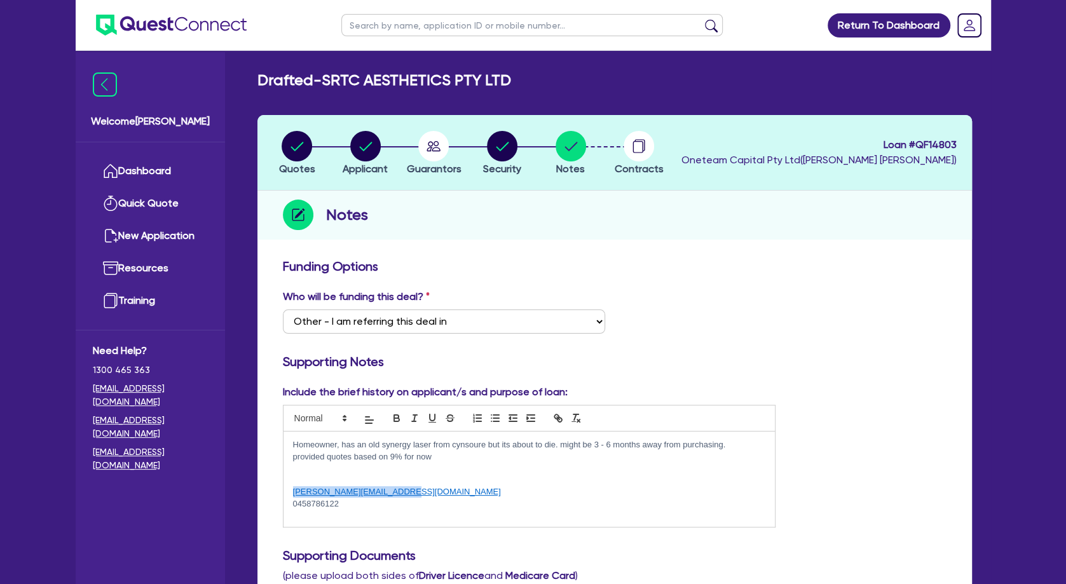
drag, startPoint x: 411, startPoint y: 495, endPoint x: 291, endPoint y: 493, distance: 120.2
click at [291, 493] on div "Homeowner, has an old synergy laser from cynsoure but its about to die. might b…" at bounding box center [530, 479] width 492 height 95
copy link "[PERSON_NAME][EMAIL_ADDRESS][DOMAIN_NAME]"
click at [435, 145] on icon "button" at bounding box center [434, 146] width 14 height 10
select select "MRS"
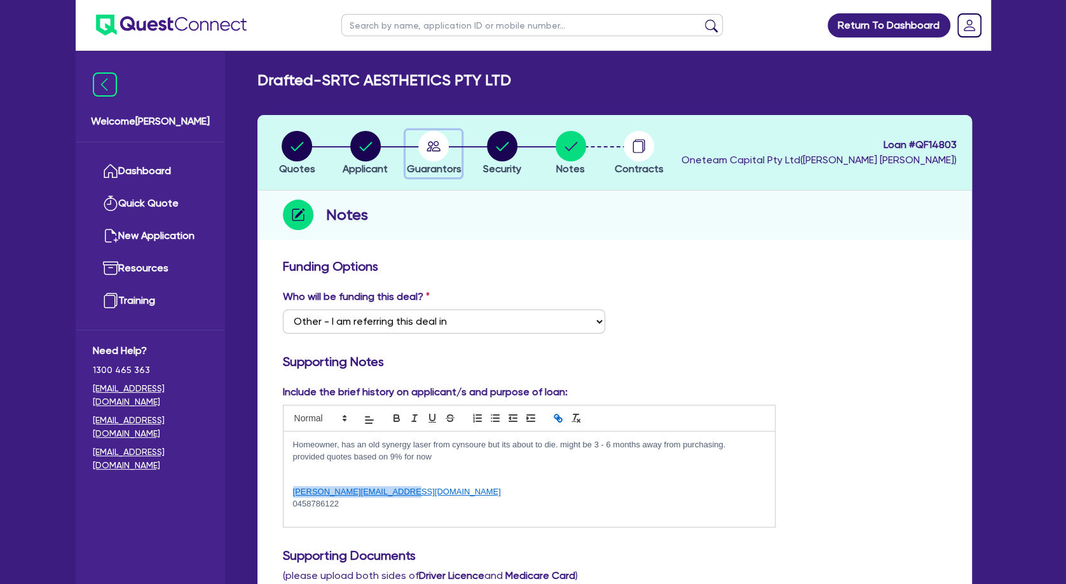
select select "TAS"
select select "MARRIED"
select select "PROPERTY"
select select "CASH"
select select "VEHICLE"
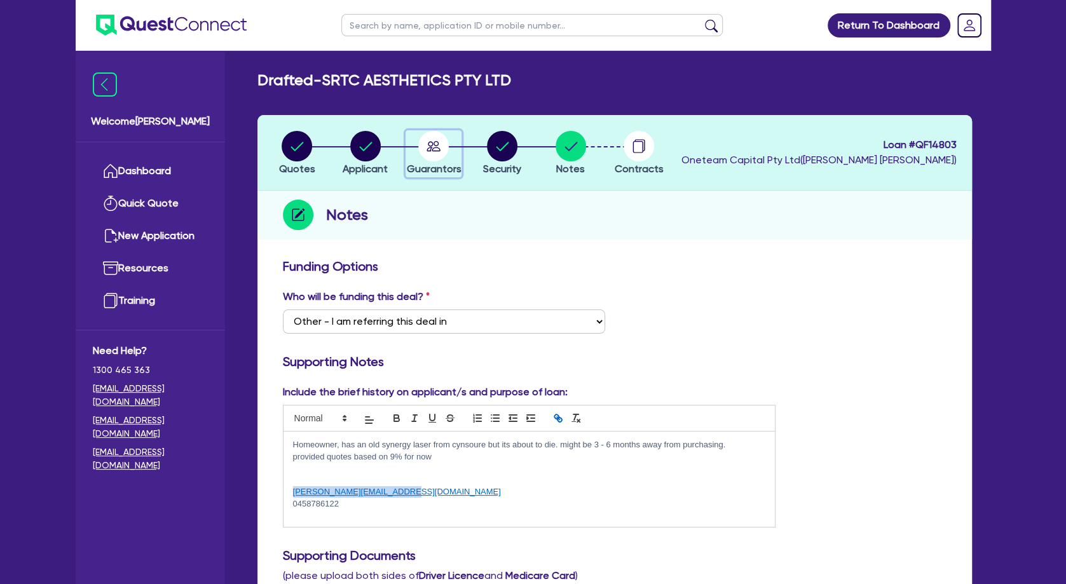
select select "HOUSEHOLD_PERSONAL"
select select "OTHER"
select select "MORTGAGE"
select select "VEHICLE_LOAN"
select select "MARRIED"
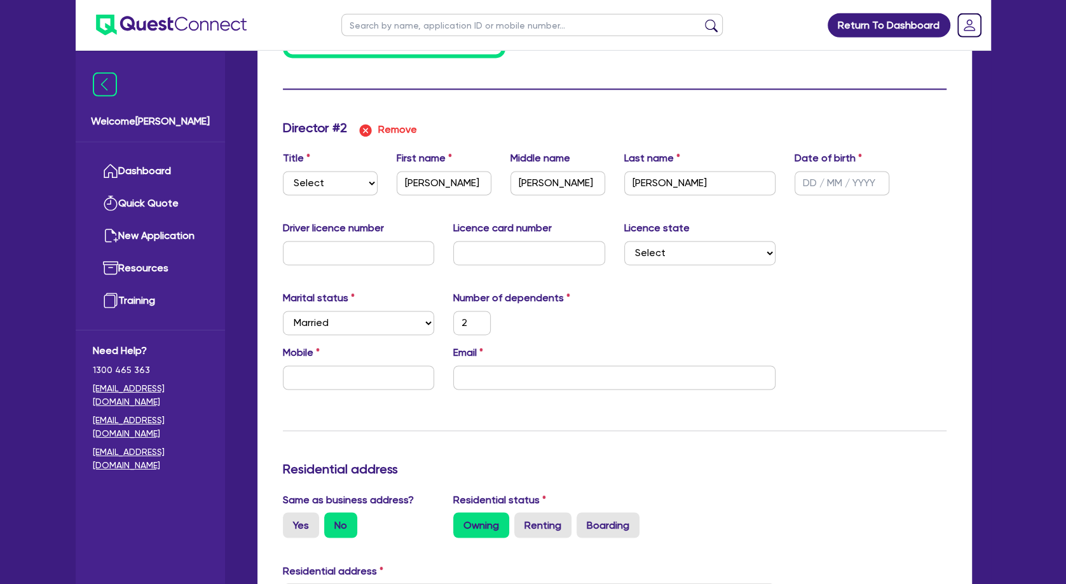
scroll to position [1373, 0]
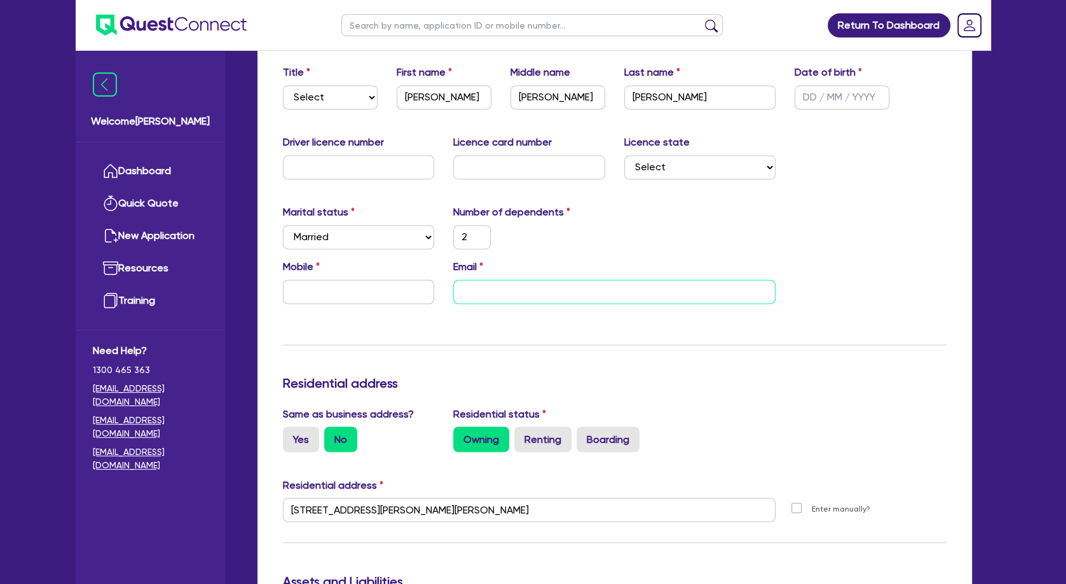
click at [536, 288] on input "email" at bounding box center [614, 292] width 322 height 24
paste input "[PERSON_NAME][EMAIL_ADDRESS][DOMAIN_NAME]"
type input "2"
type input "0455855445"
type input "1100000"
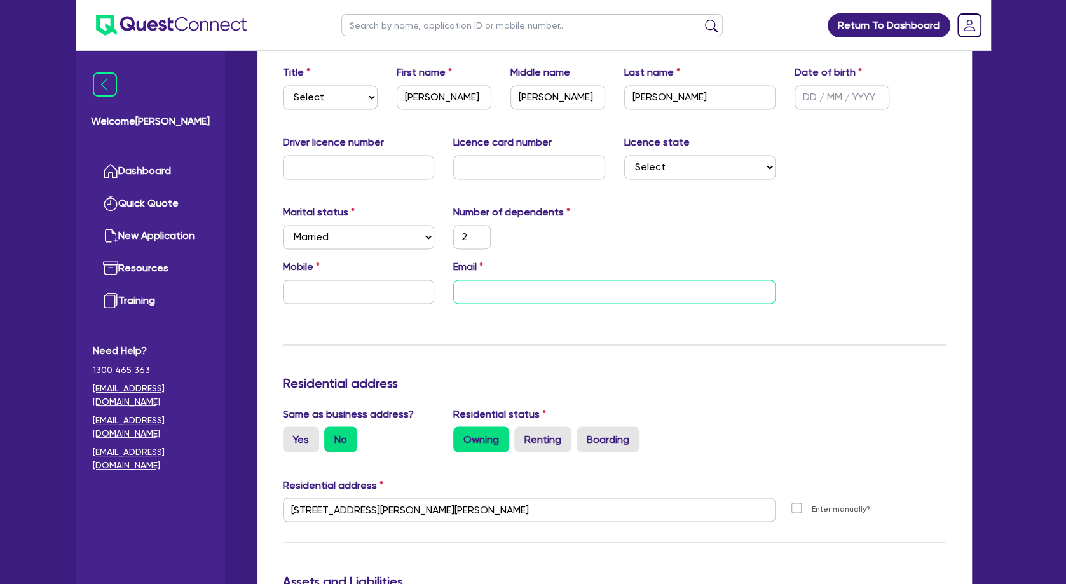
type input "44000"
type input "50000"
type input "190000"
type input "100000"
type input "590000"
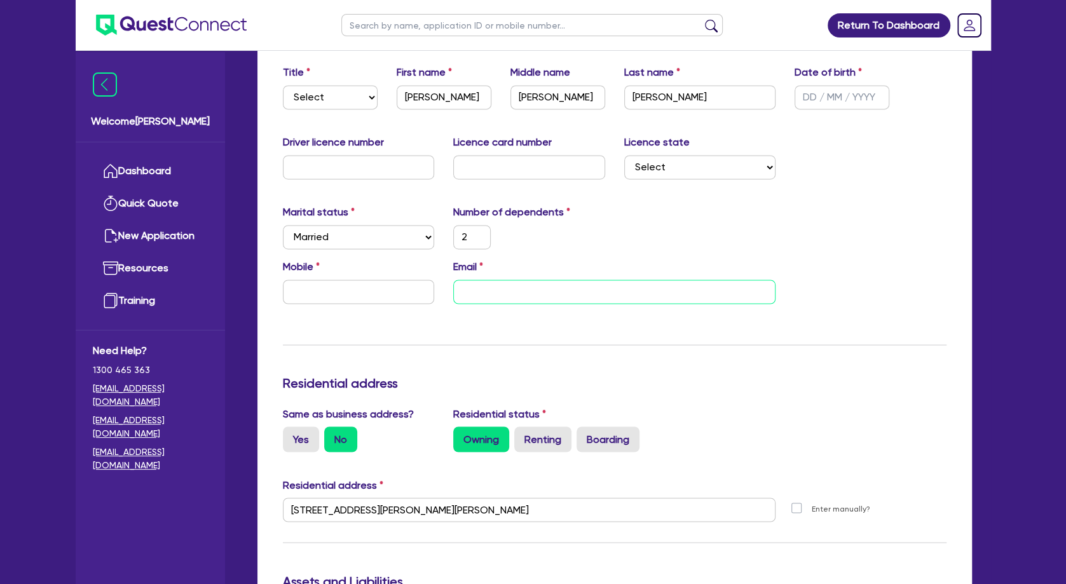
type input "24000"
type input "2"
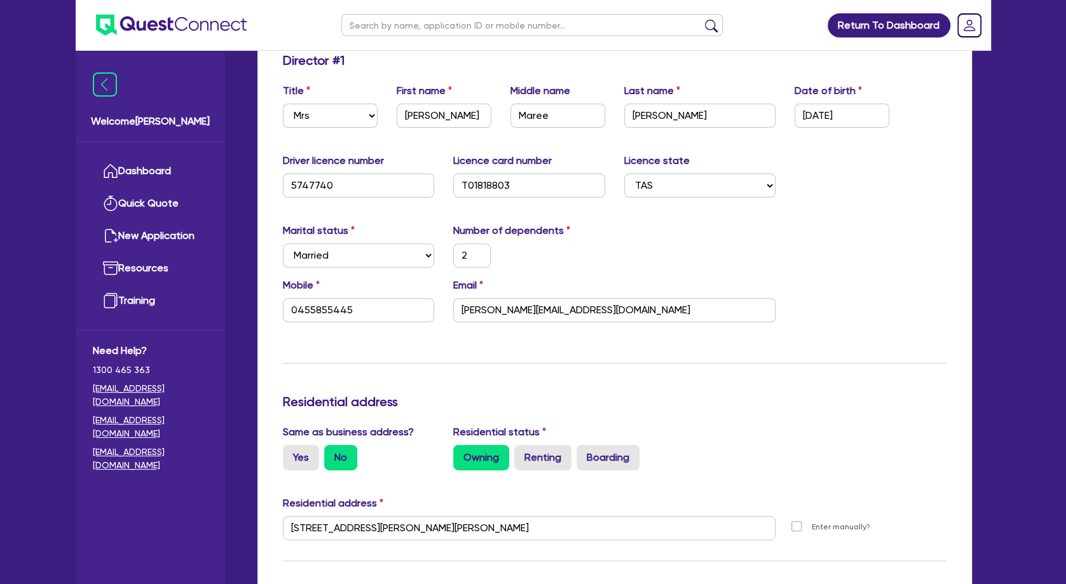
scroll to position [0, 0]
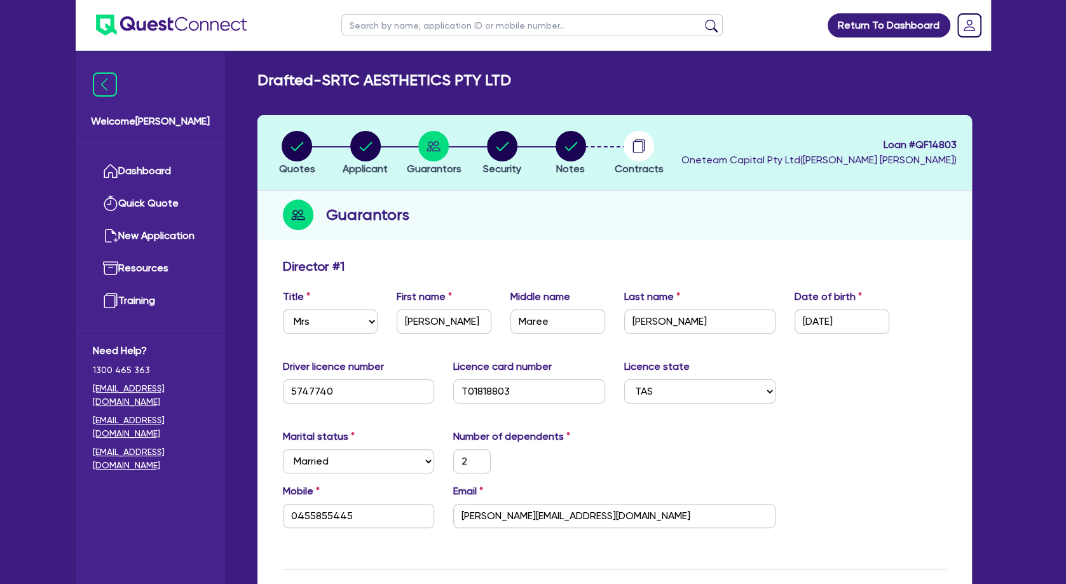
type input "[PERSON_NAME][EMAIL_ADDRESS][DOMAIN_NAME]"
click at [589, 148] on li "Notes" at bounding box center [571, 152] width 69 height 45
click at [580, 148] on circle "button" at bounding box center [571, 146] width 31 height 31
type input "2"
type input "0455 855 445"
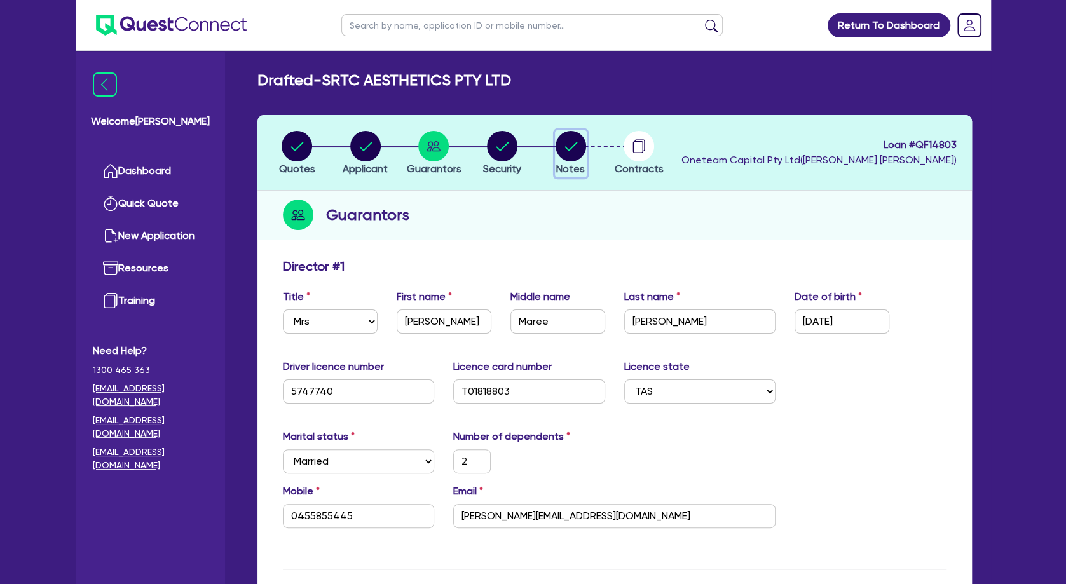
type input "1,100,000"
type input "44,000"
type input "50,000"
type input "190,000"
type input "100,000"
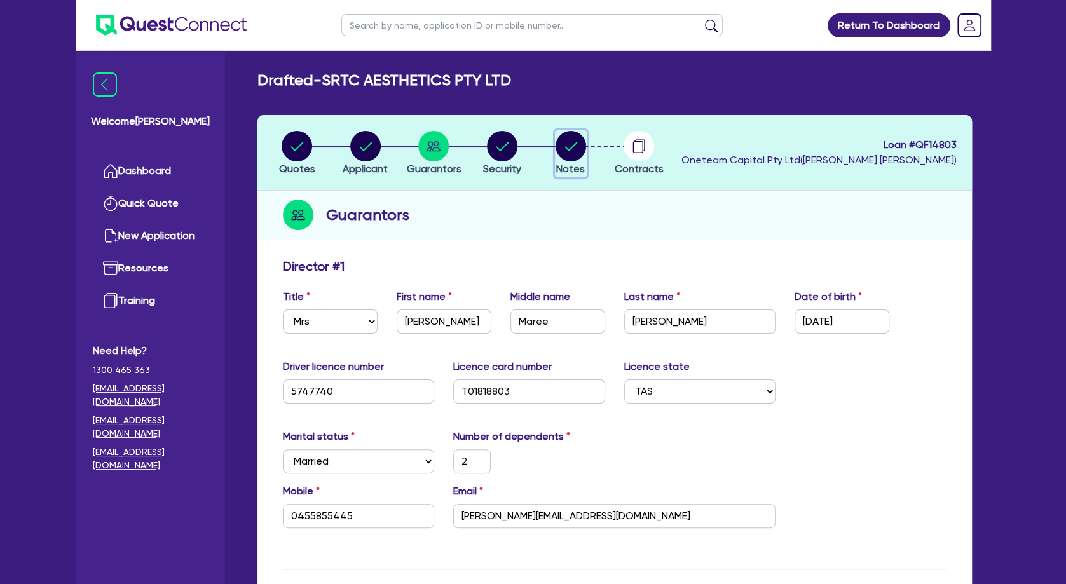
type input "590,000"
type input "24,000"
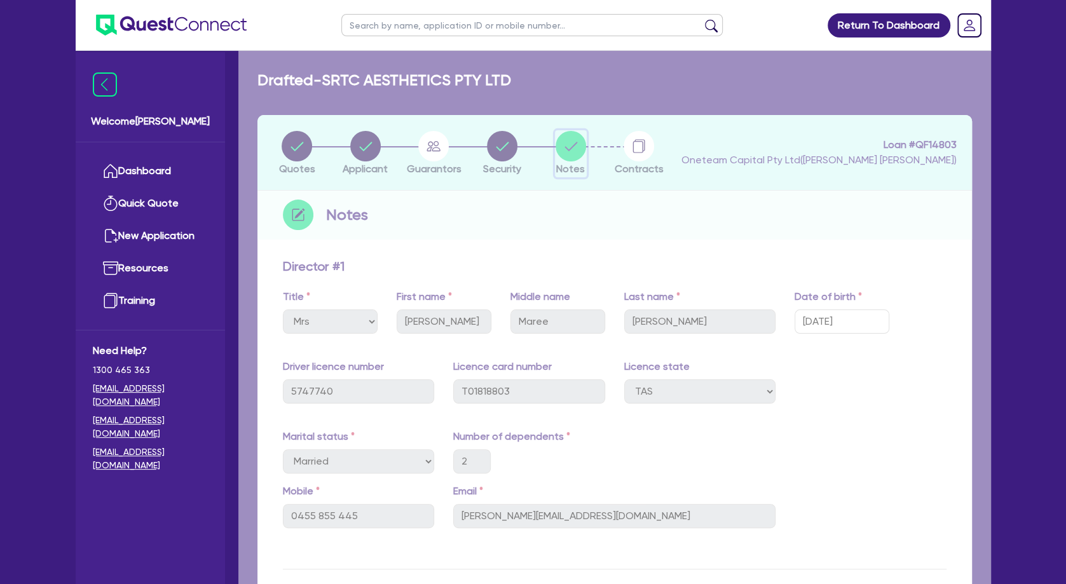
select select "Other"
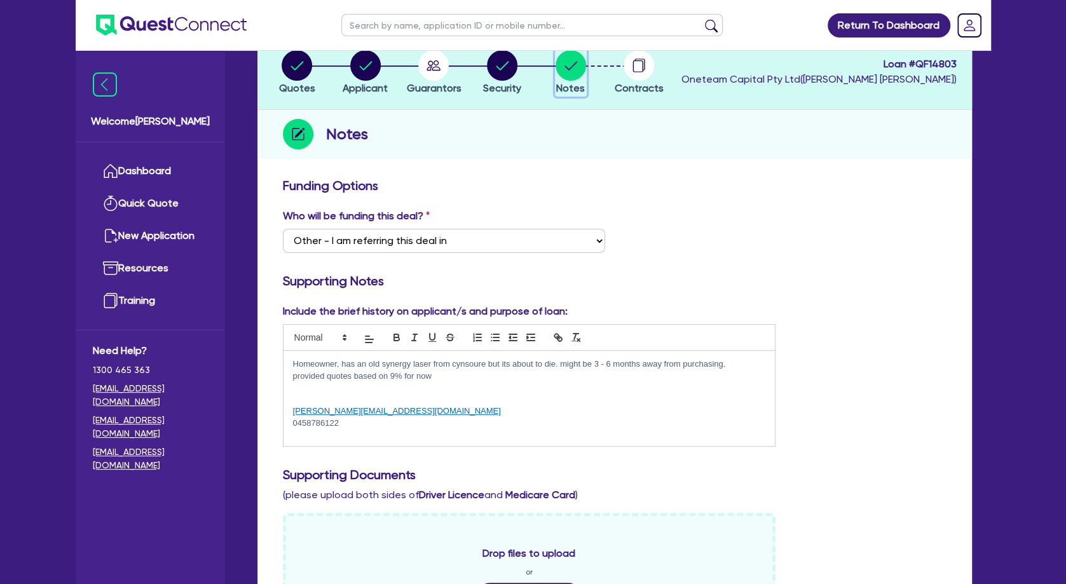
scroll to position [137, 0]
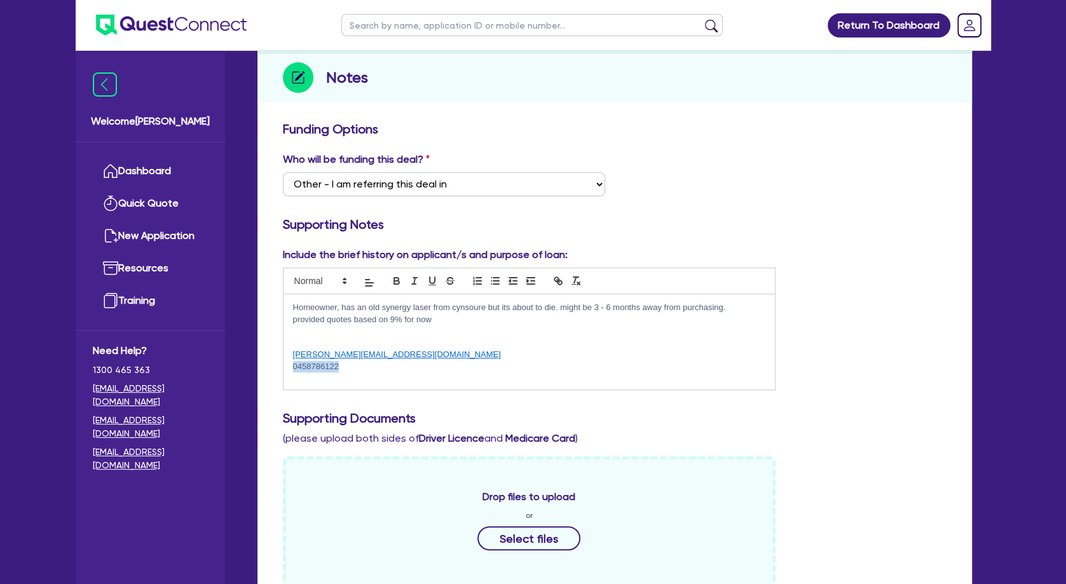
drag, startPoint x: 352, startPoint y: 367, endPoint x: 292, endPoint y: 367, distance: 59.1
click at [293, 367] on p "0458786122" at bounding box center [529, 366] width 473 height 11
copy p "0458786122"
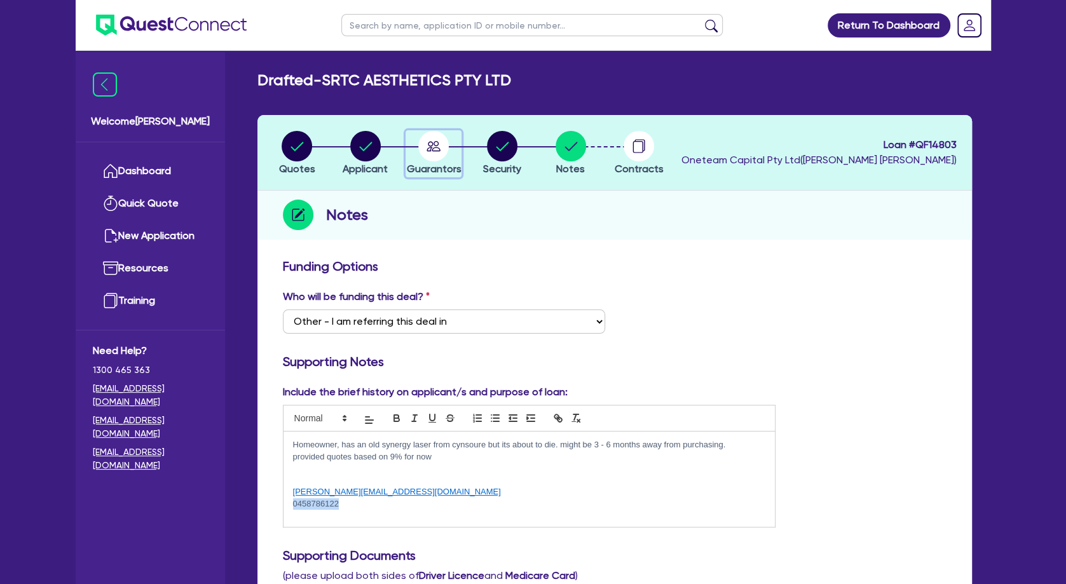
click at [430, 146] on icon "button" at bounding box center [434, 146] width 14 height 10
select select "MRS"
select select "TAS"
select select "MARRIED"
select select "PROPERTY"
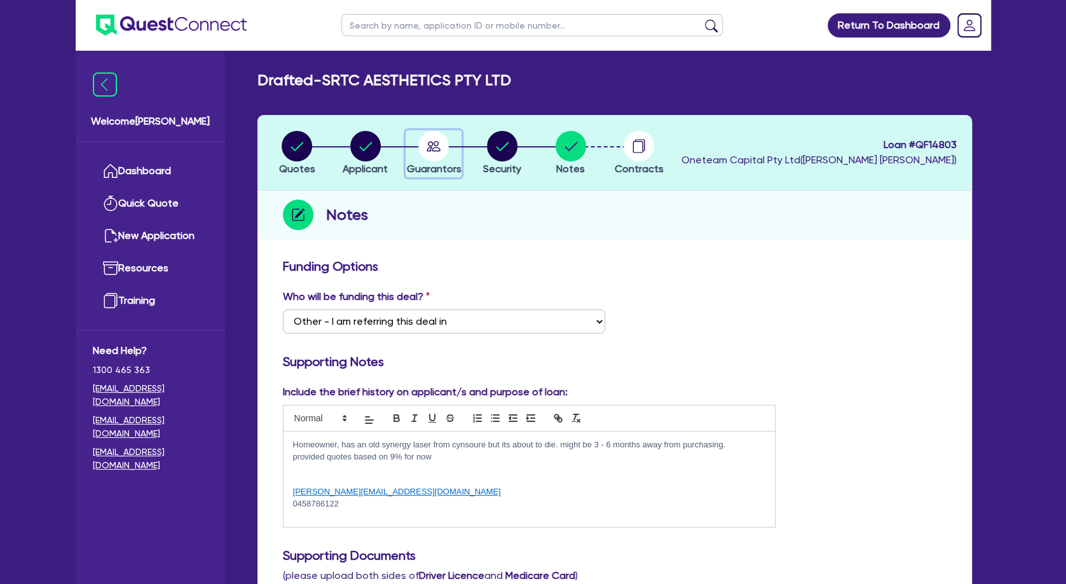
select select "CASH"
select select "VEHICLE"
select select "HOUSEHOLD_PERSONAL"
select select "OTHER"
select select "MORTGAGE"
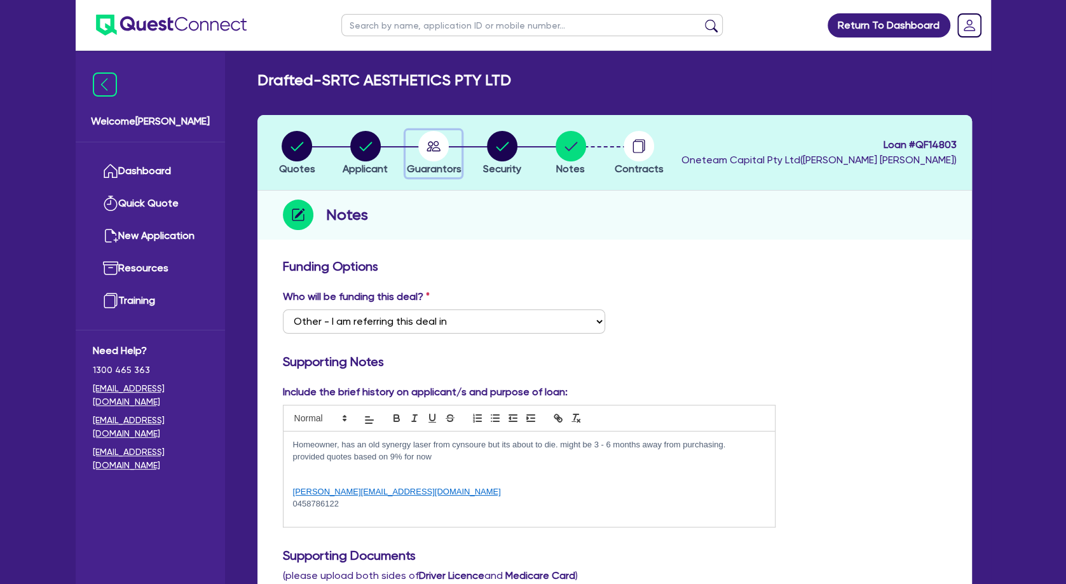
select select "VEHICLE_LOAN"
select select "MARRIED"
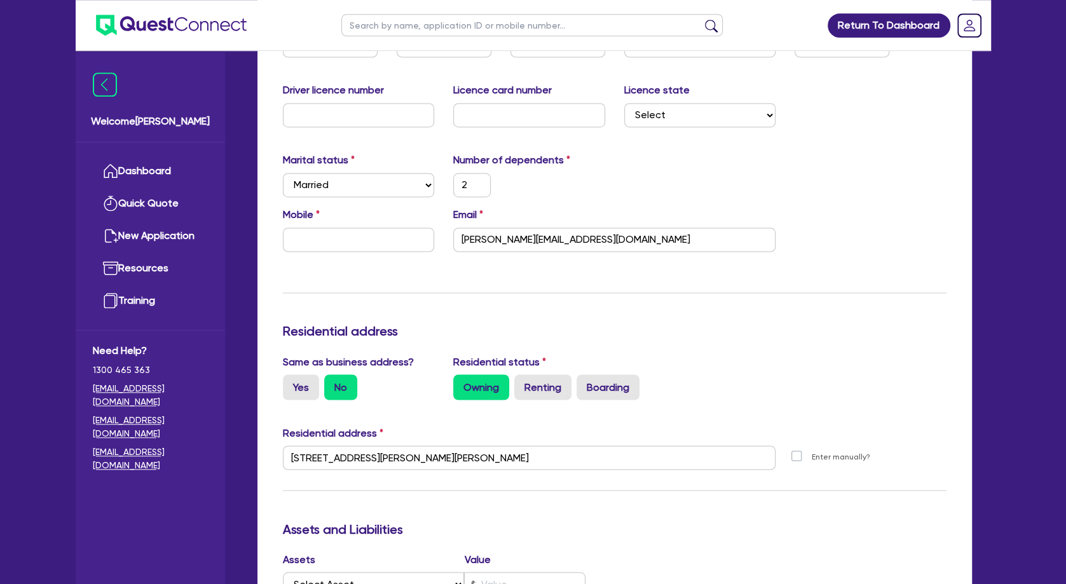
scroll to position [1442, 0]
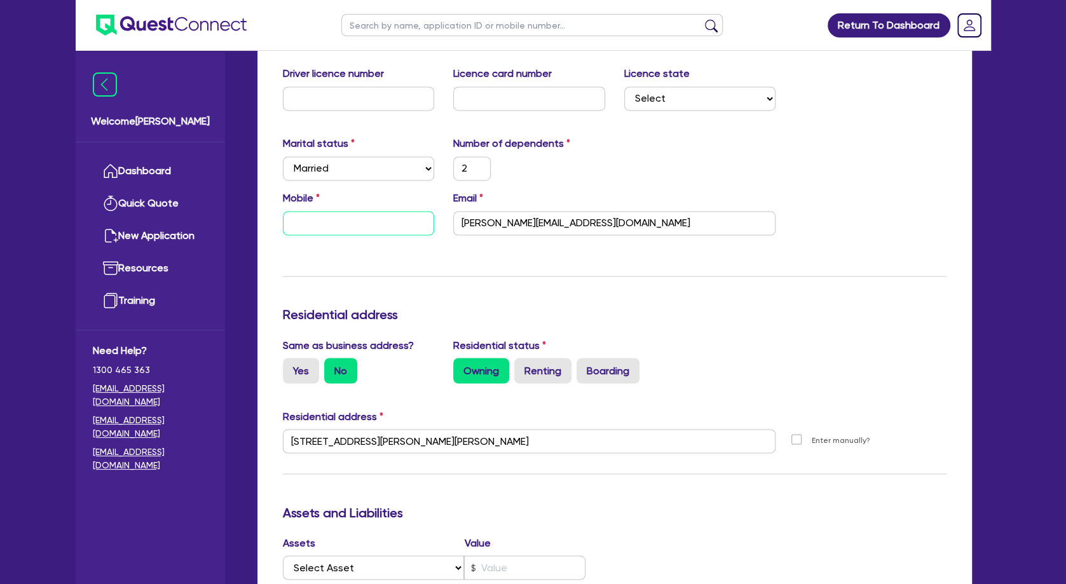
click at [359, 224] on input "text" at bounding box center [359, 223] width 152 height 24
paste input "0458 786 122"
type input "2"
type input "0455855445"
type input "1100000"
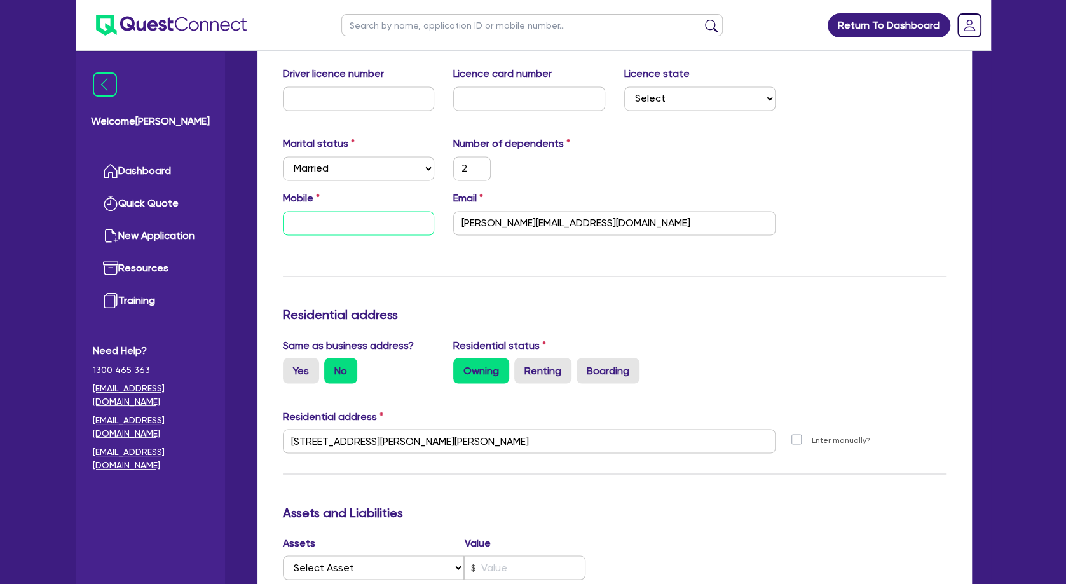
type input "44000"
click at [402, 271] on div "Update residential status for Director #2 Boarding is only acceptable when the …" at bounding box center [615, 436] width 664 height 940
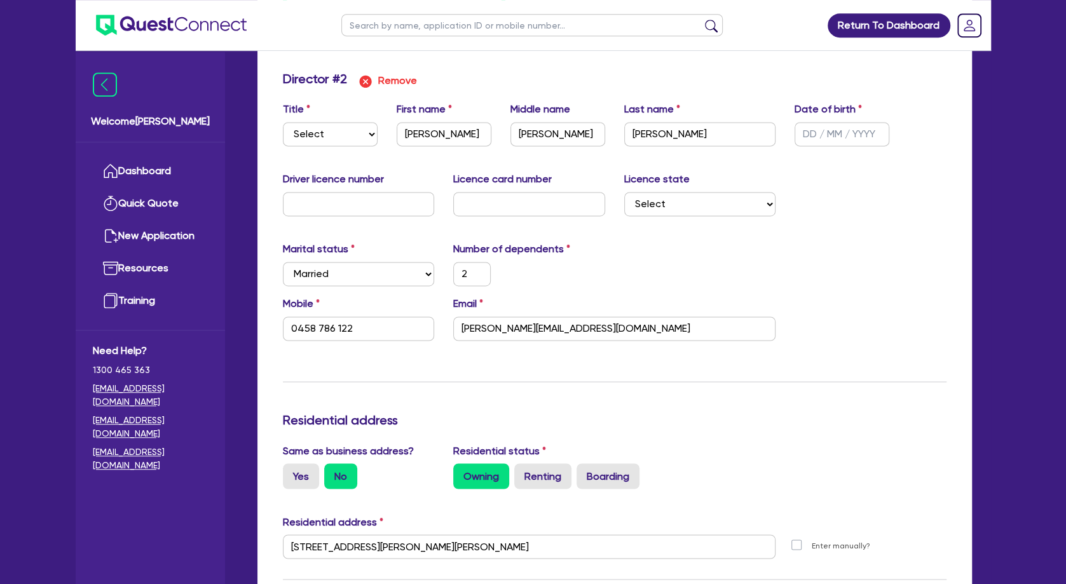
scroll to position [1236, 0]
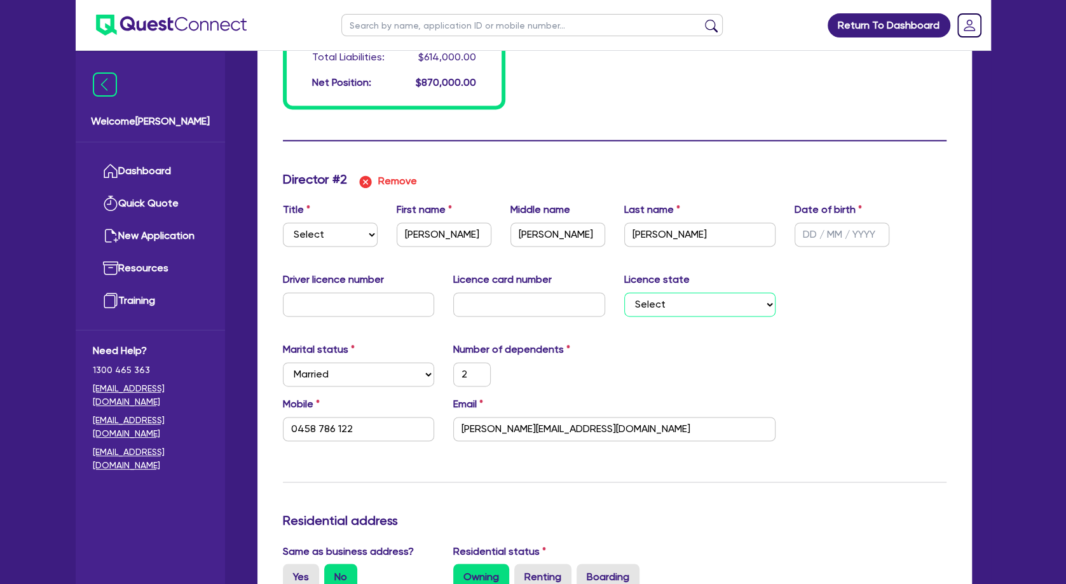
click at [624, 292] on select "Select [GEOGRAPHIC_DATA] [GEOGRAPHIC_DATA] [GEOGRAPHIC_DATA] [GEOGRAPHIC_DATA] …" at bounding box center [700, 304] width 152 height 24
click at [714, 176] on div "Director # 2 Remove" at bounding box center [614, 182] width 683 height 20
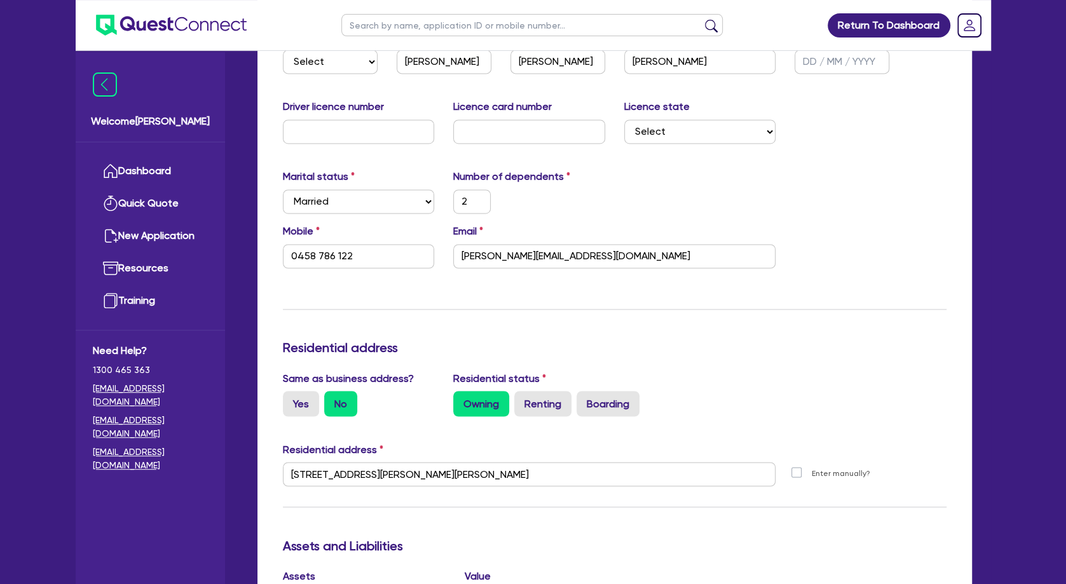
scroll to position [1442, 0]
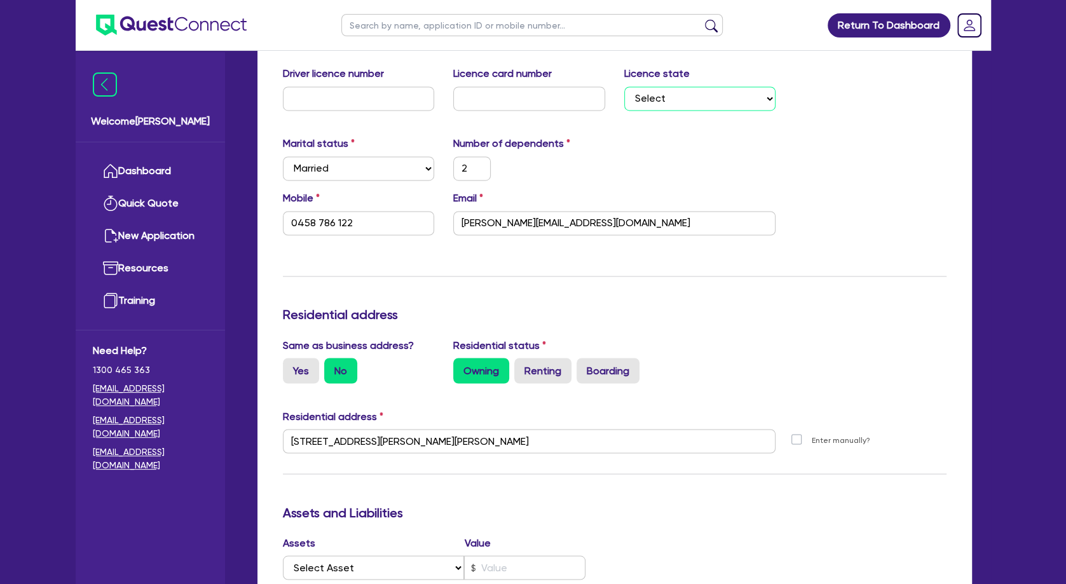
click at [624, 86] on select "Select [GEOGRAPHIC_DATA] [GEOGRAPHIC_DATA] [GEOGRAPHIC_DATA] [GEOGRAPHIC_DATA] …" at bounding box center [700, 98] width 152 height 24
click option "TAS" at bounding box center [0, 0] width 0 height 0
click at [757, 191] on div "Email [PERSON_NAME][EMAIL_ADDRESS][DOMAIN_NAME]" at bounding box center [614, 213] width 341 height 45
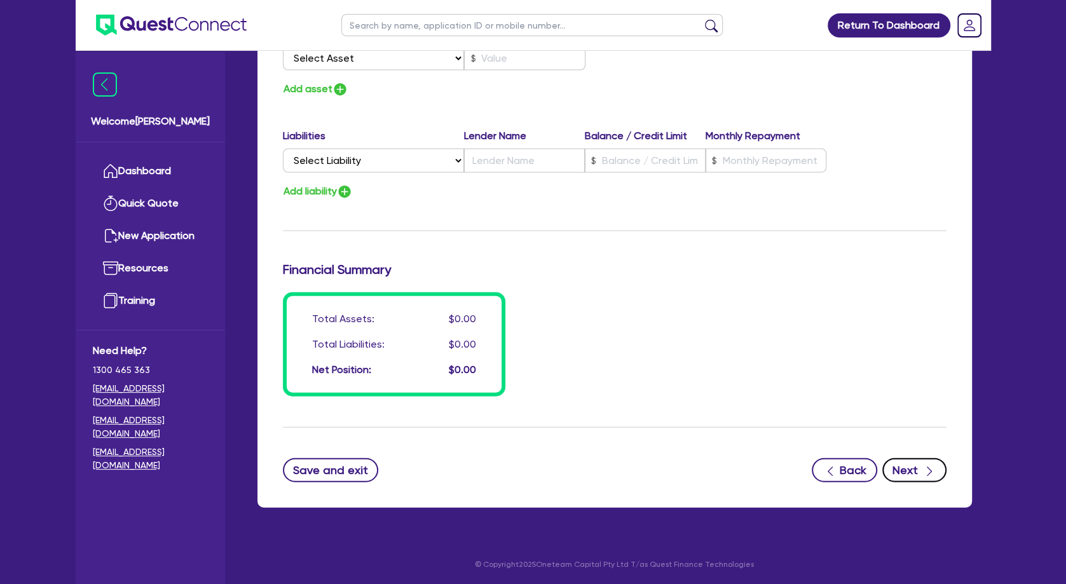
click at [909, 468] on button "Next" at bounding box center [914, 470] width 64 height 24
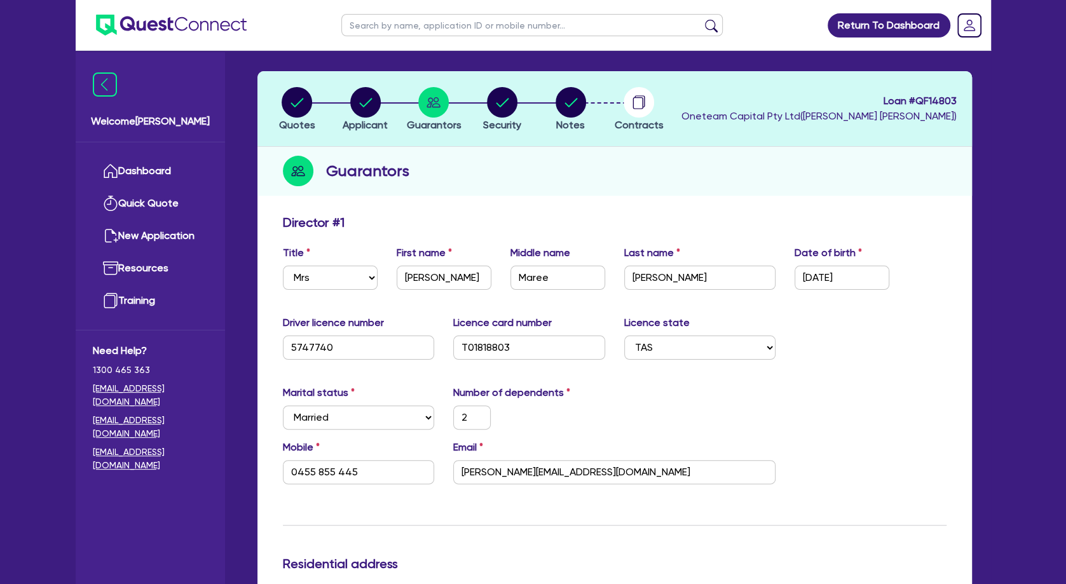
scroll to position [0, 0]
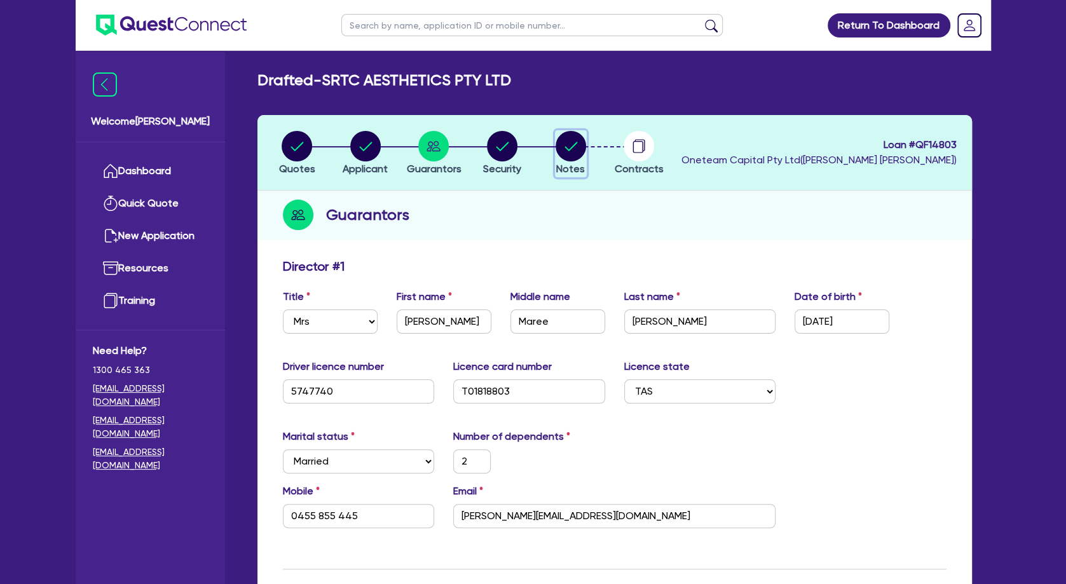
click at [567, 144] on circle "button" at bounding box center [571, 146] width 31 height 31
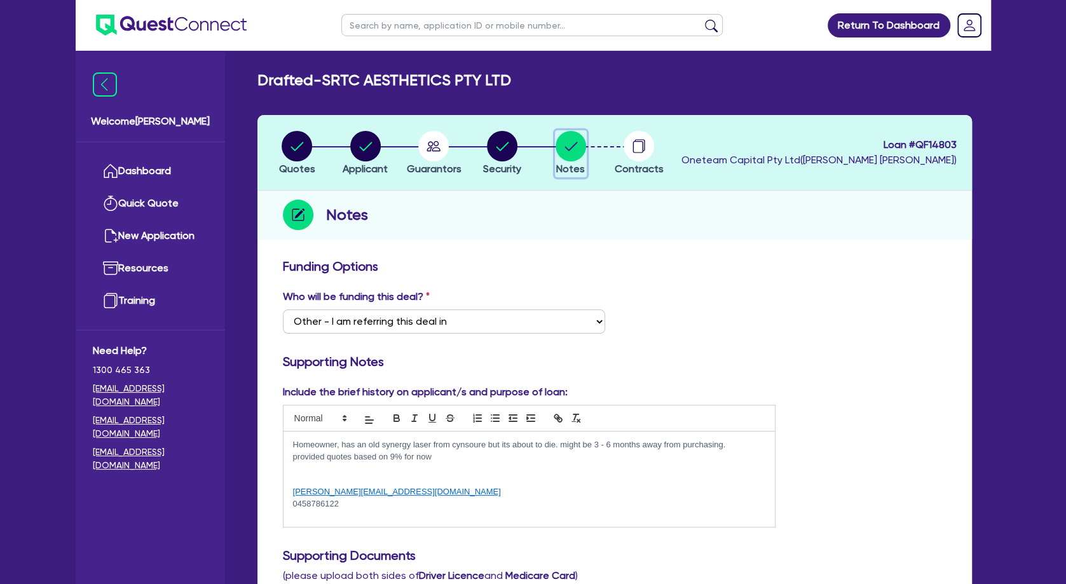
scroll to position [412, 0]
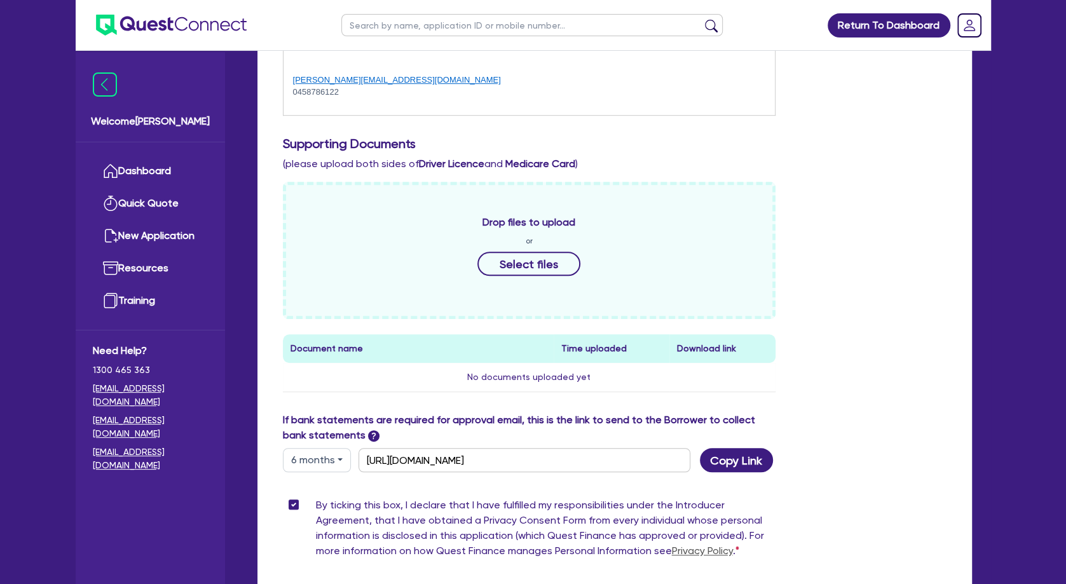
click at [313, 461] on button "6 months" at bounding box center [317, 460] width 68 height 24
click at [324, 526] on link "12 months" at bounding box center [334, 537] width 100 height 24
click at [751, 460] on button "Copy Link" at bounding box center [736, 460] width 73 height 24
click at [827, 329] on div "Drop files to upload or Select files Document name Time uploaded Download link …" at bounding box center [614, 297] width 683 height 231
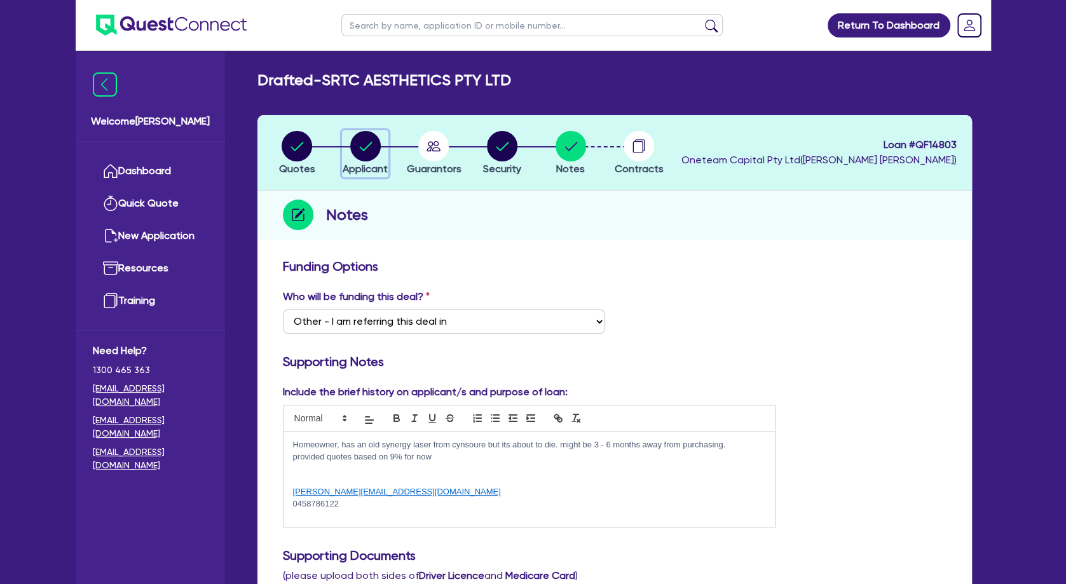
click at [383, 146] on div "button" at bounding box center [365, 146] width 45 height 31
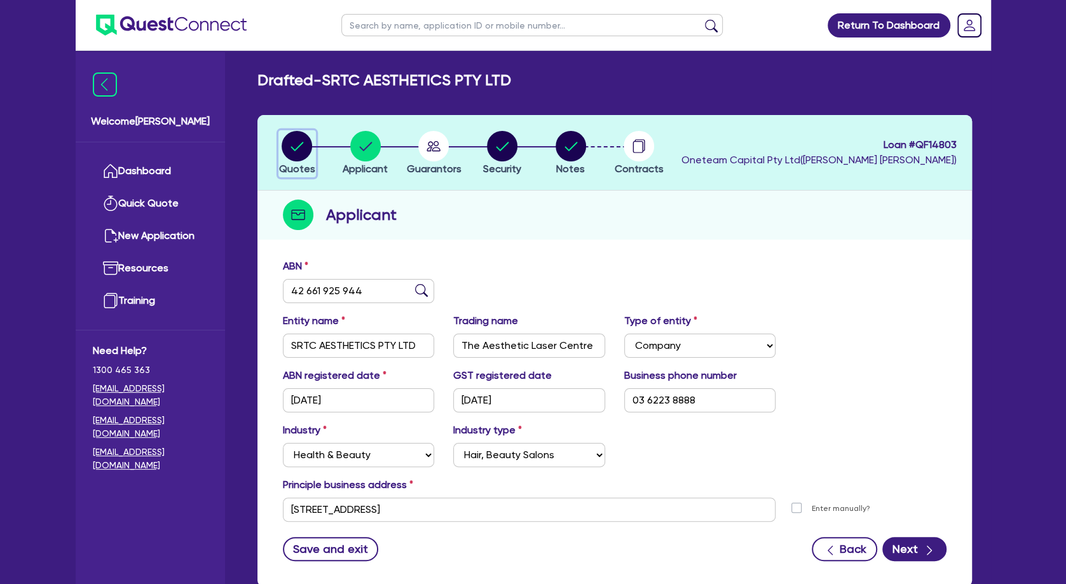
click at [299, 144] on circle "button" at bounding box center [297, 146] width 31 height 31
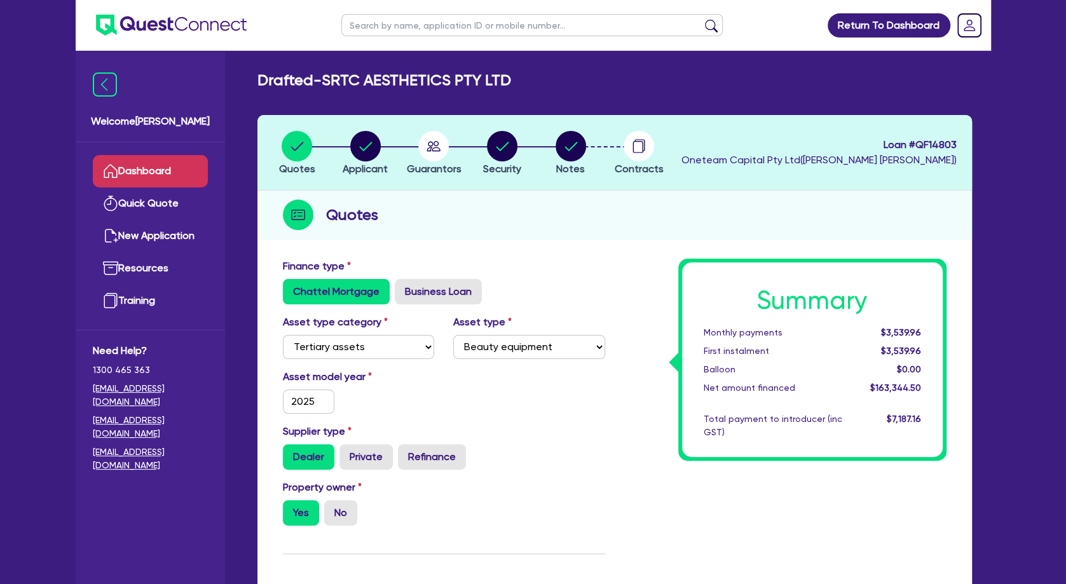
click at [194, 170] on link "Dashboard" at bounding box center [150, 171] width 115 height 32
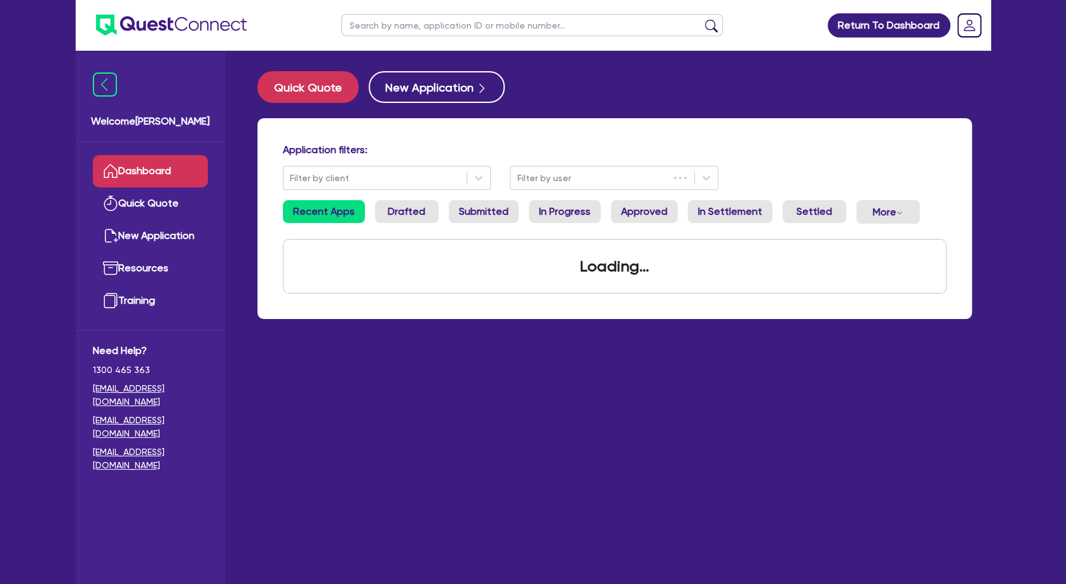
click at [378, 32] on input "text" at bounding box center [531, 25] width 381 height 22
click at [379, 31] on input "text" at bounding box center [531, 25] width 381 height 22
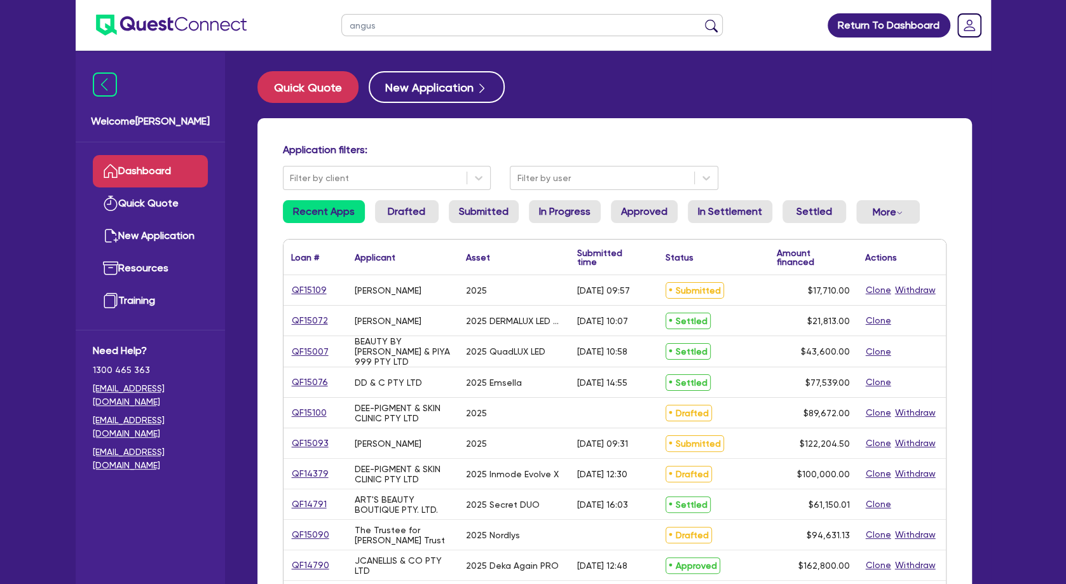
click at [701, 19] on button "submit" at bounding box center [711, 28] width 20 height 18
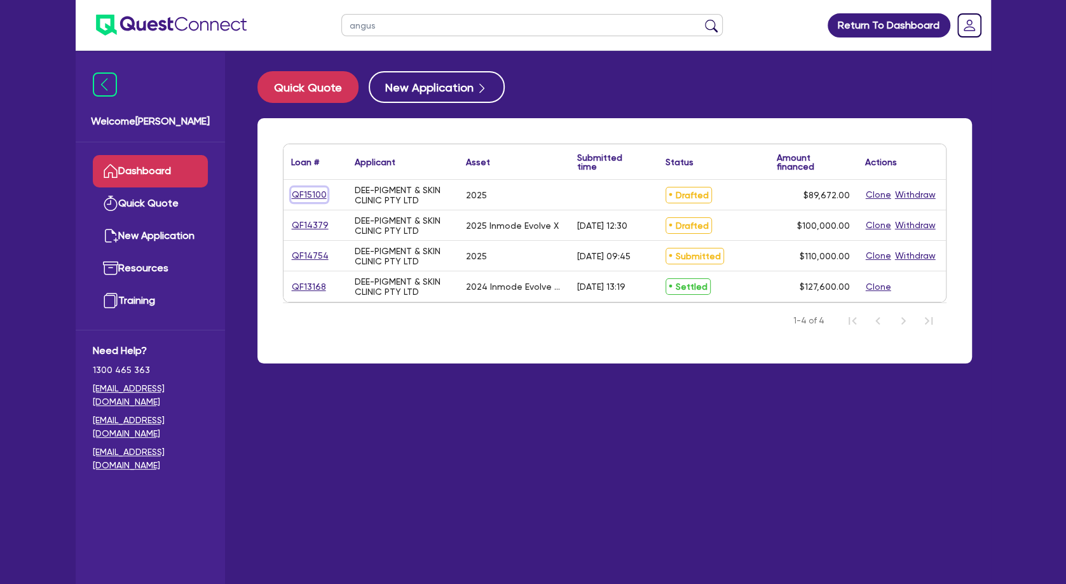
click at [300, 195] on link "QF15100" at bounding box center [309, 195] width 36 height 15
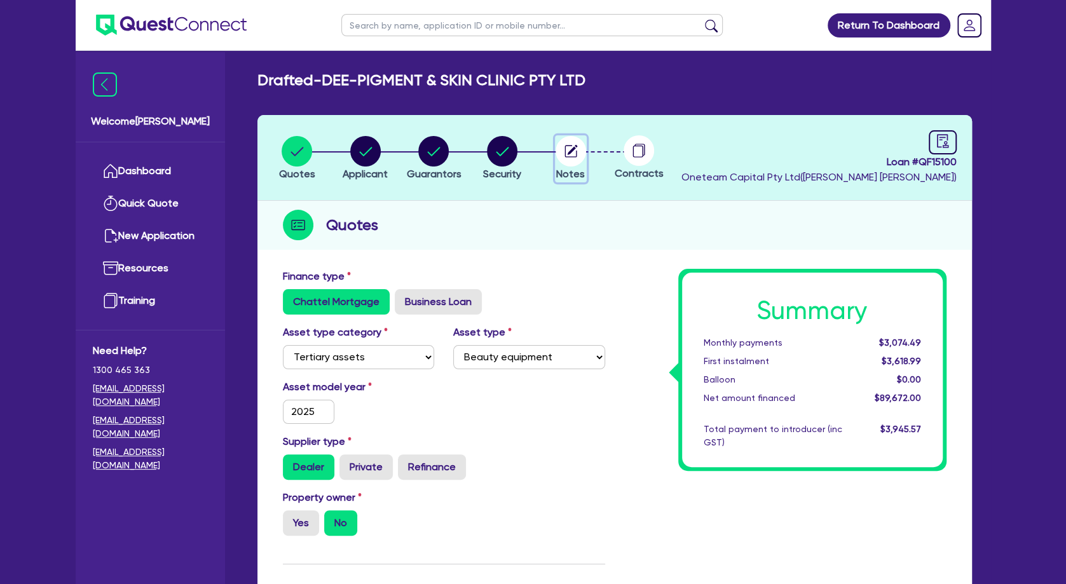
click at [561, 152] on circle "button" at bounding box center [571, 151] width 31 height 31
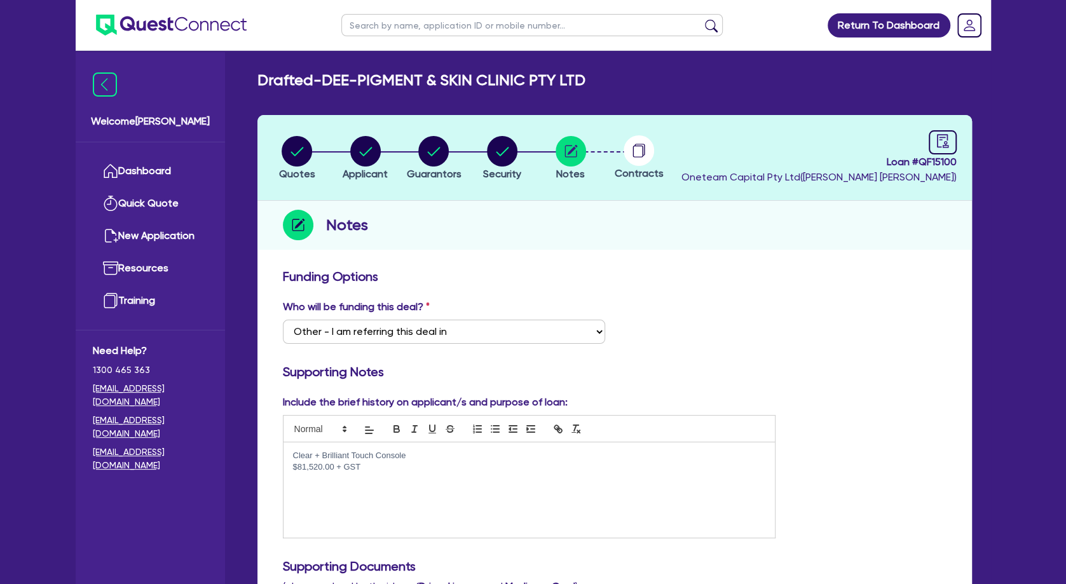
click at [413, 469] on p "$81,520.00 + GST" at bounding box center [529, 467] width 473 height 11
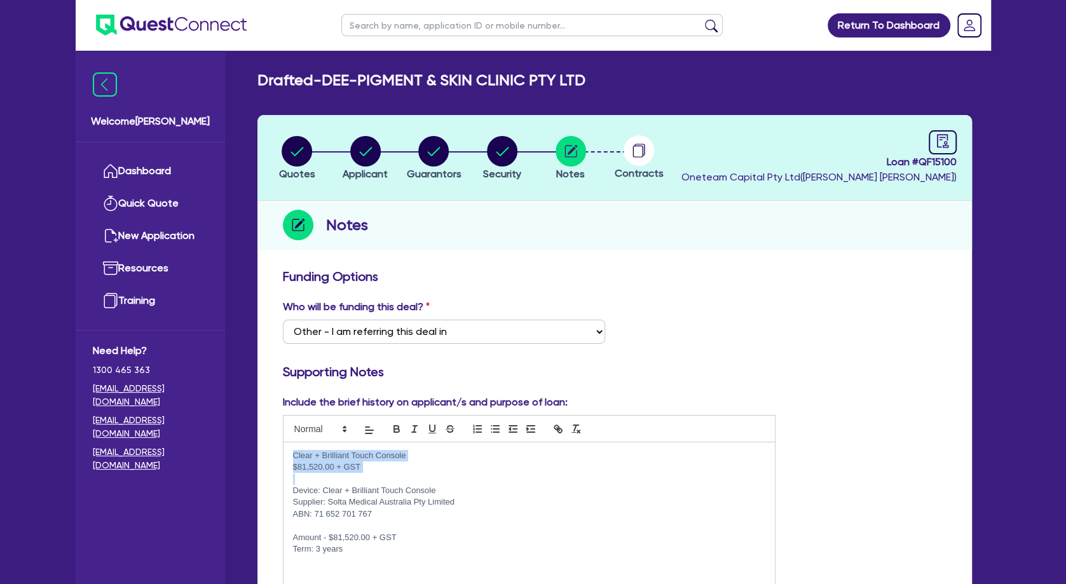
drag, startPoint x: 334, startPoint y: 461, endPoint x: 284, endPoint y: 451, distance: 51.7
click at [284, 451] on div "Clear + Brilliant Touch Console $81,520.00 + GST Device: Clear + Brilliant Touc…" at bounding box center [530, 521] width 492 height 156
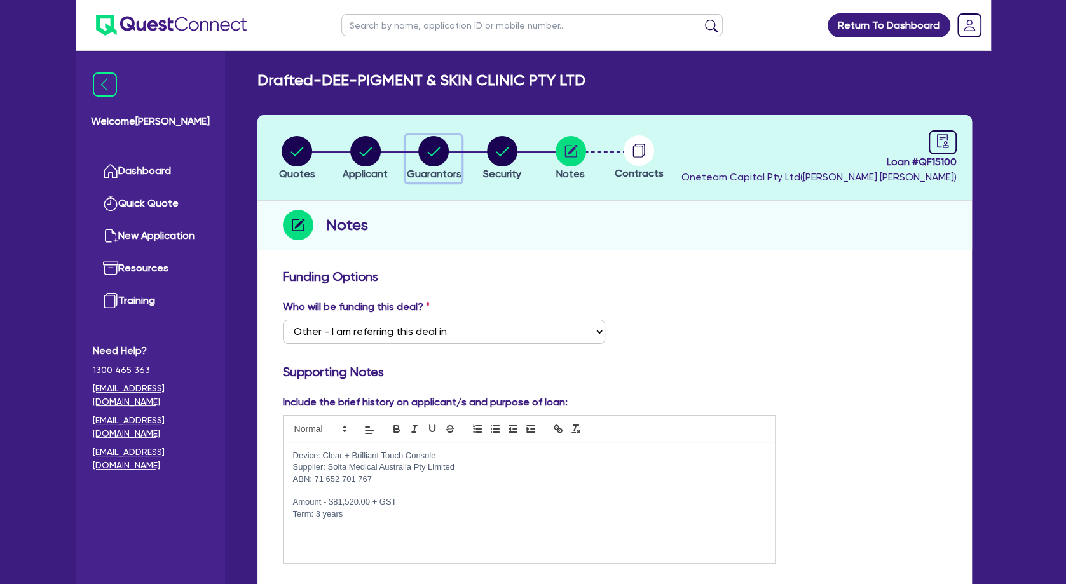
click at [435, 154] on circle "button" at bounding box center [433, 151] width 31 height 31
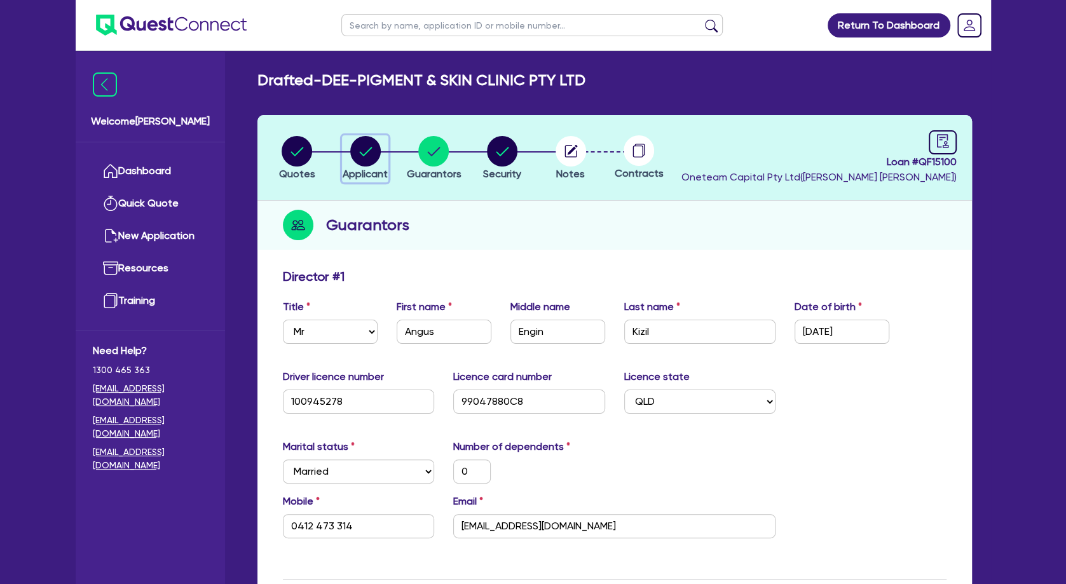
click at [362, 154] on icon "button" at bounding box center [365, 151] width 13 height 9
